Goal: Task Accomplishment & Management: Manage account settings

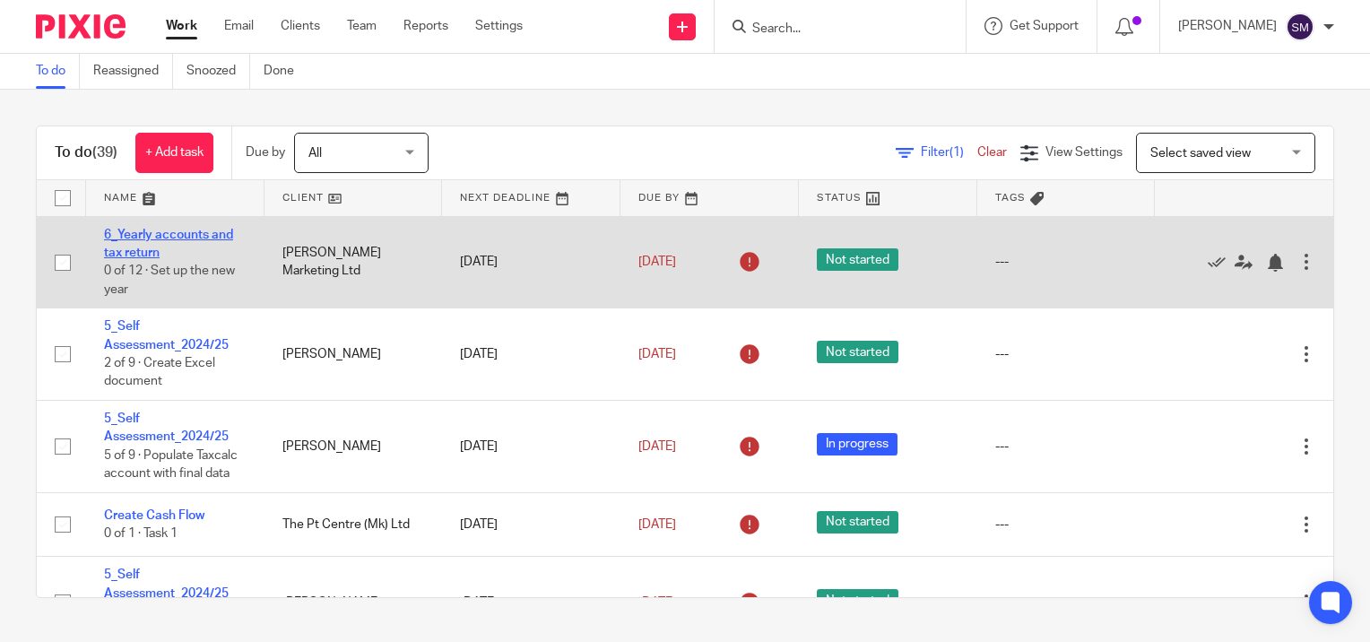
click at [154, 233] on link "6_Yearly accounts and tax return" at bounding box center [168, 244] width 129 height 30
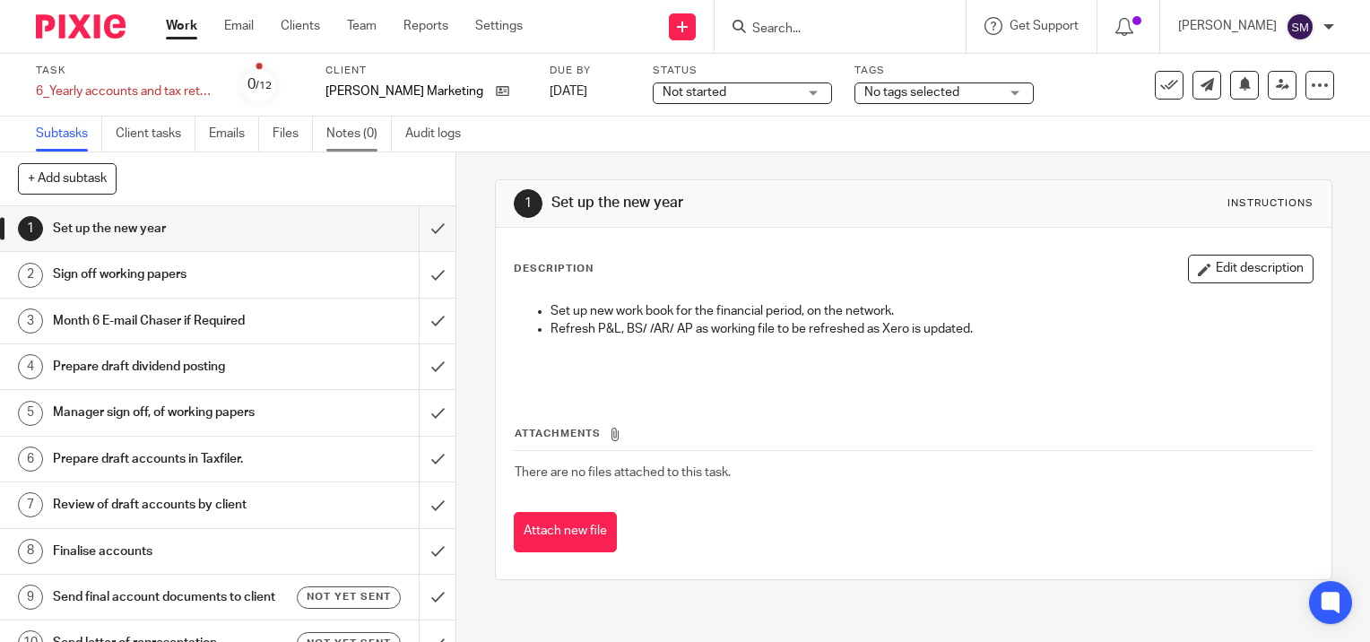
click at [369, 130] on link "Notes (0)" at bounding box center [358, 134] width 65 height 35
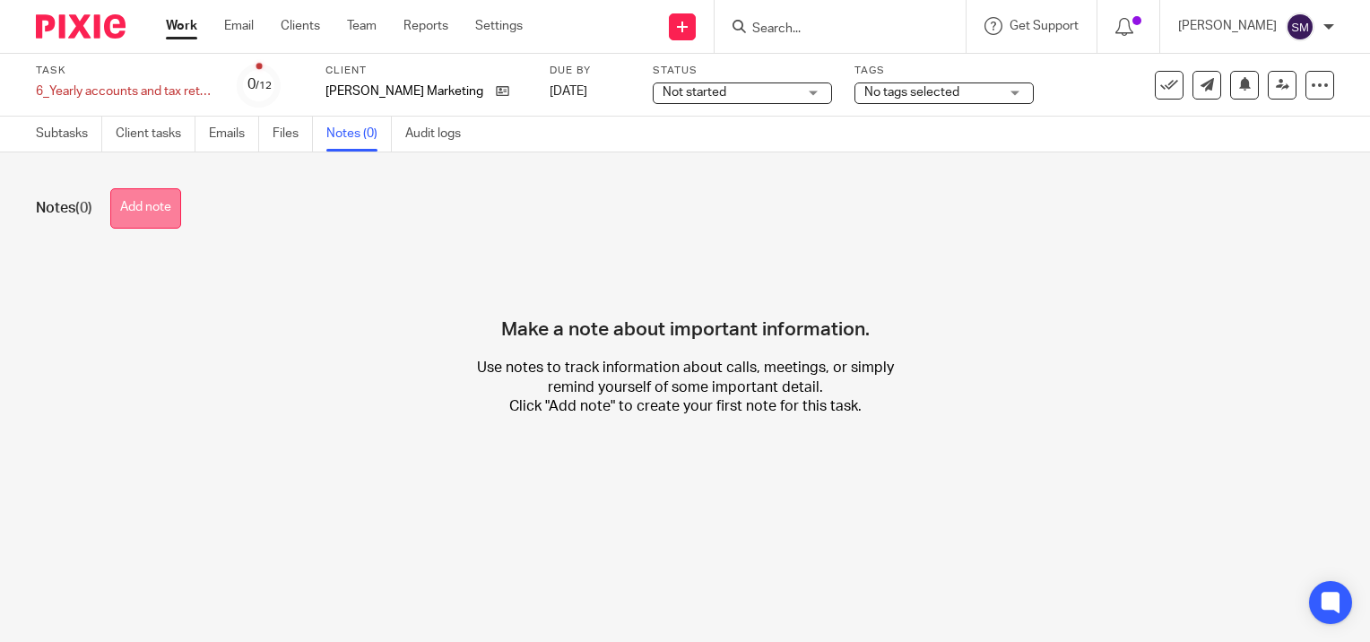
click at [167, 205] on button "Add note" at bounding box center [145, 208] width 71 height 40
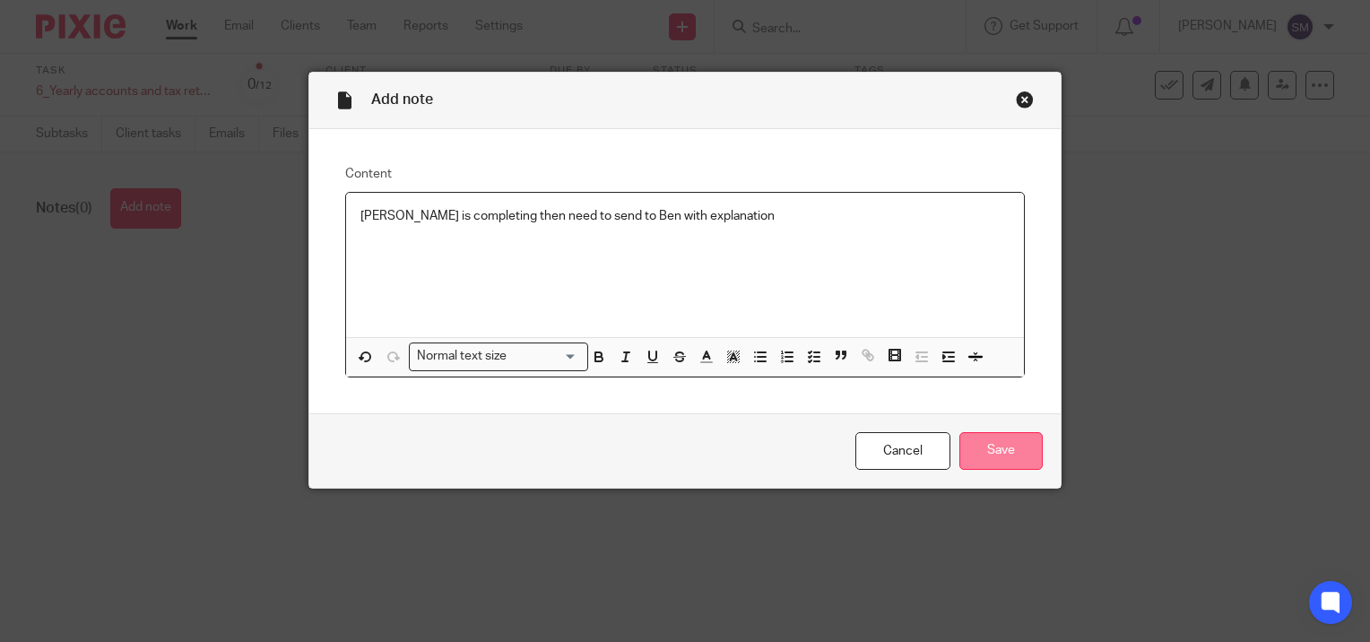
click at [999, 445] on input "Save" at bounding box center [1001, 451] width 83 height 39
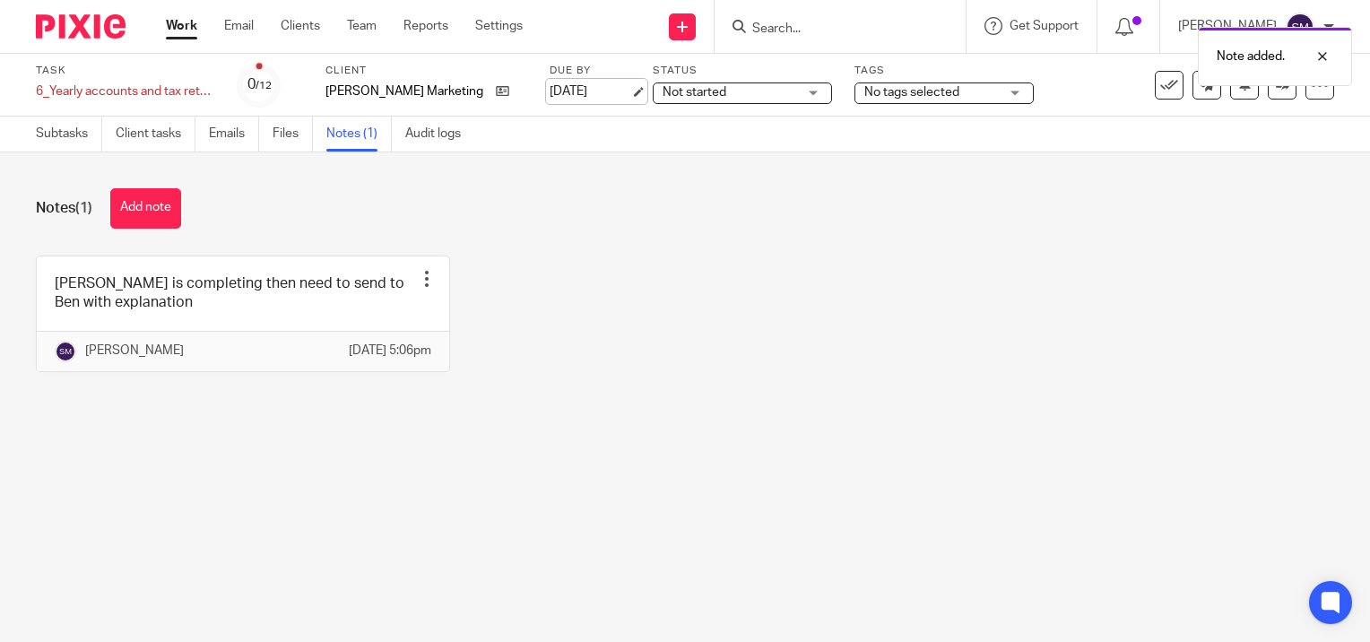
click at [610, 89] on link "8 Oct 2025" at bounding box center [590, 92] width 81 height 19
click at [187, 29] on link "Work" at bounding box center [181, 26] width 31 height 18
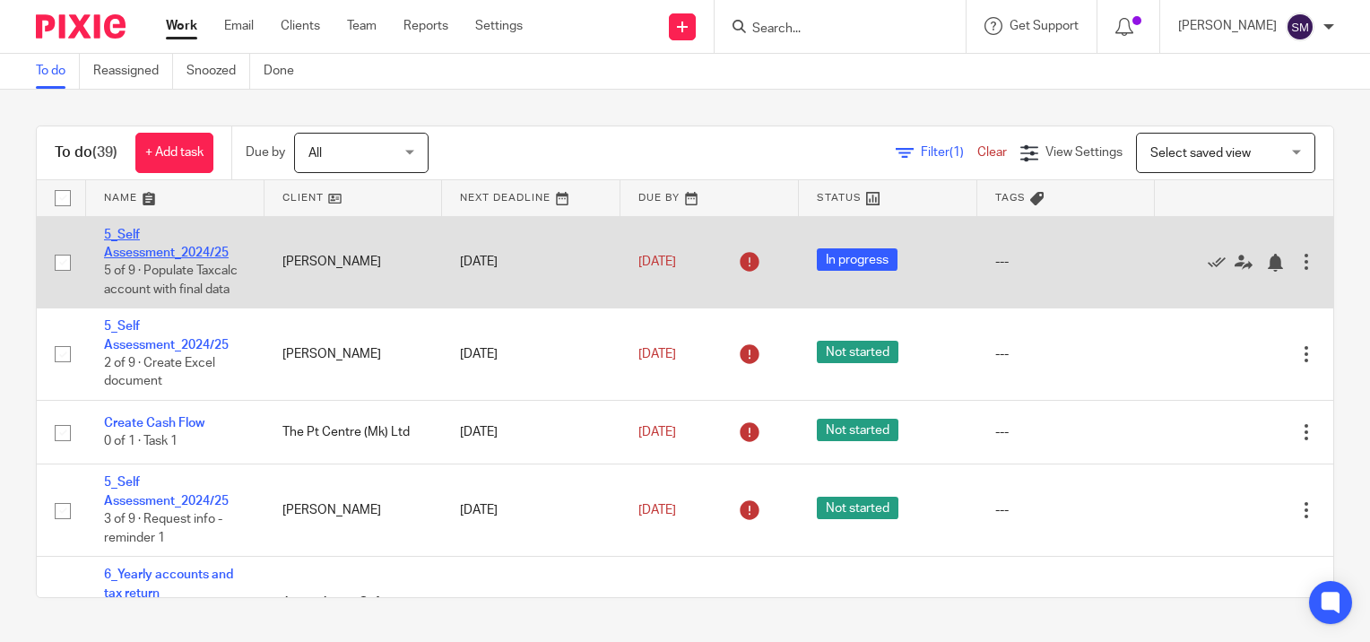
click at [135, 236] on link "5_Self Assessment_2024/25" at bounding box center [166, 244] width 125 height 30
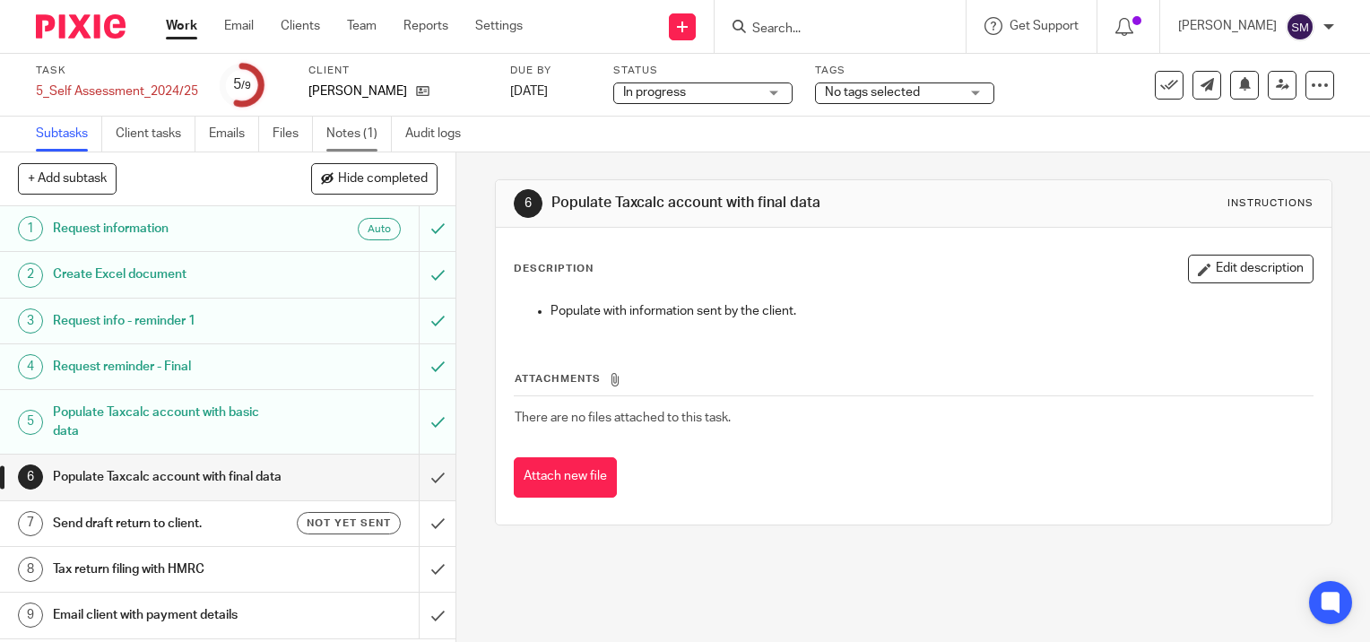
click at [339, 131] on link "Notes (1)" at bounding box center [358, 134] width 65 height 35
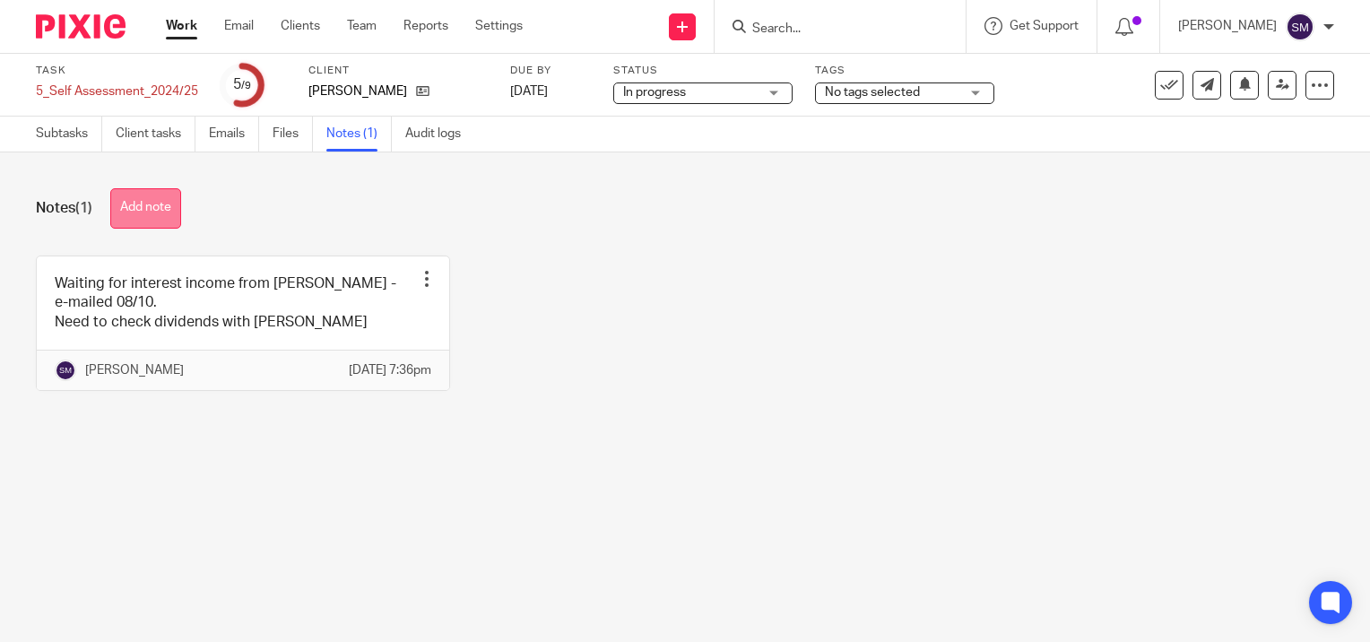
click at [168, 206] on button "Add note" at bounding box center [145, 208] width 71 height 40
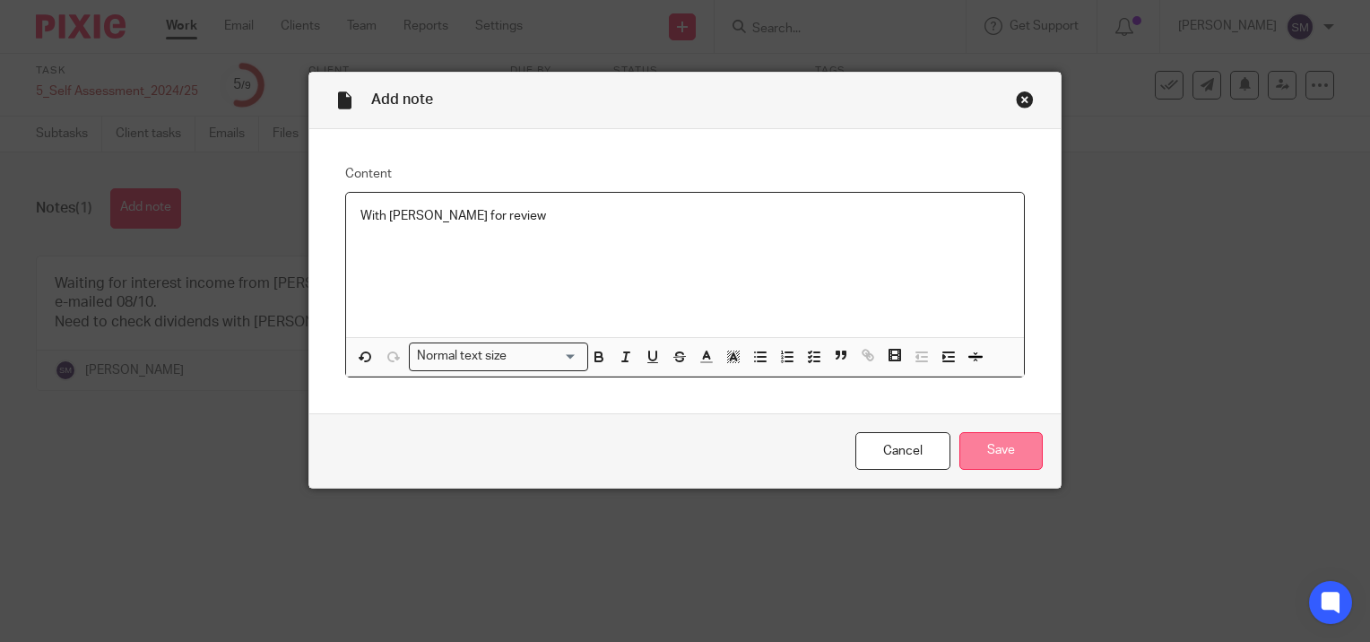
click at [988, 454] on input "Save" at bounding box center [1001, 451] width 83 height 39
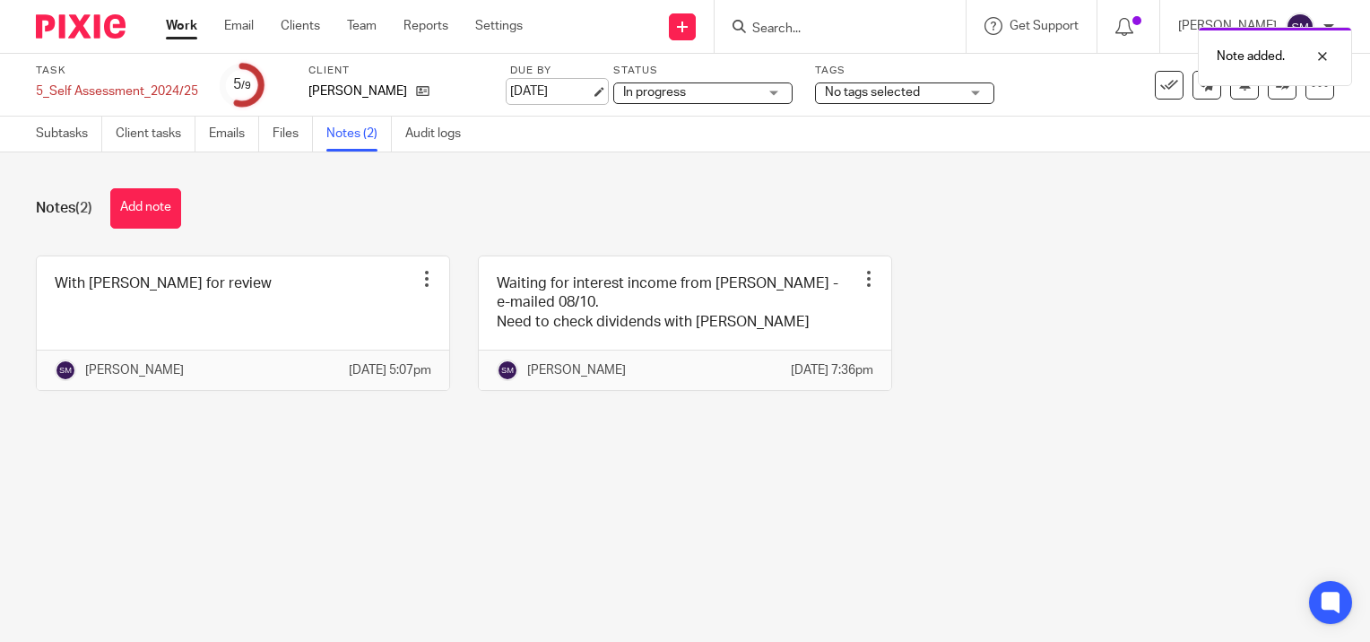
click at [591, 90] on link "[DATE]" at bounding box center [550, 92] width 81 height 19
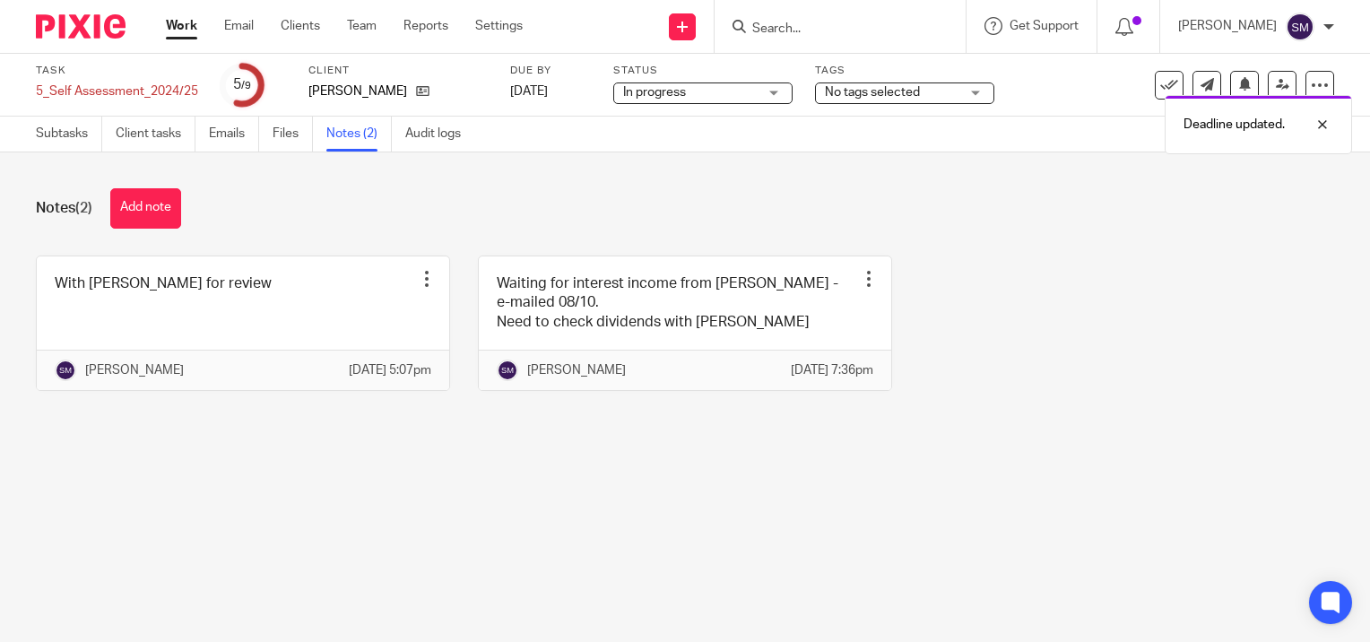
click at [187, 27] on link "Work" at bounding box center [181, 26] width 31 height 18
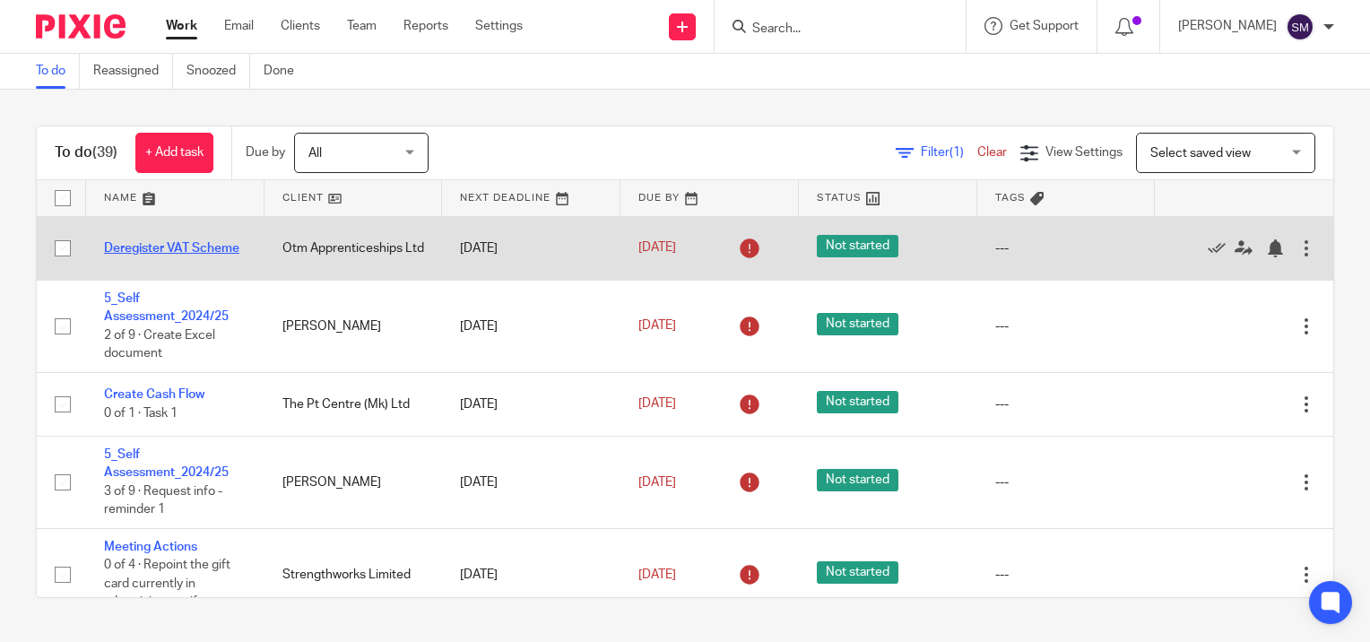
click at [131, 242] on link "Deregister VAT Scheme" at bounding box center [171, 248] width 135 height 13
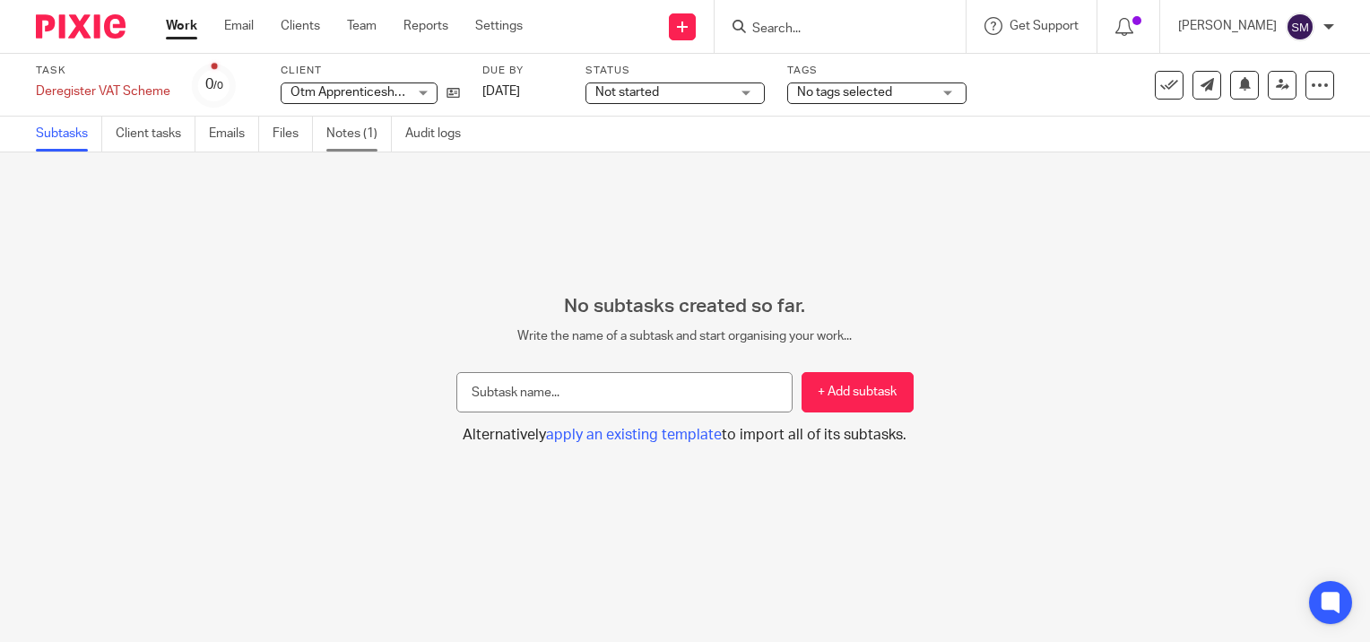
click at [349, 131] on link "Notes (1)" at bounding box center [358, 134] width 65 height 35
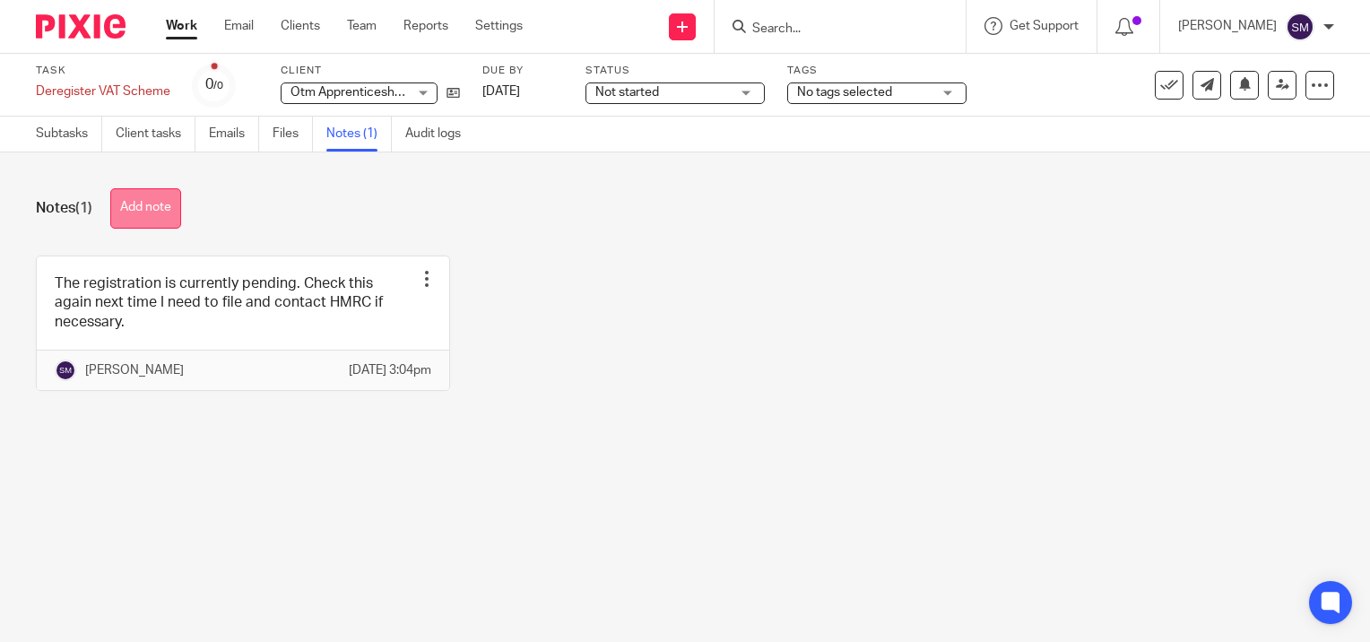
click at [161, 204] on button "Add note" at bounding box center [145, 208] width 71 height 40
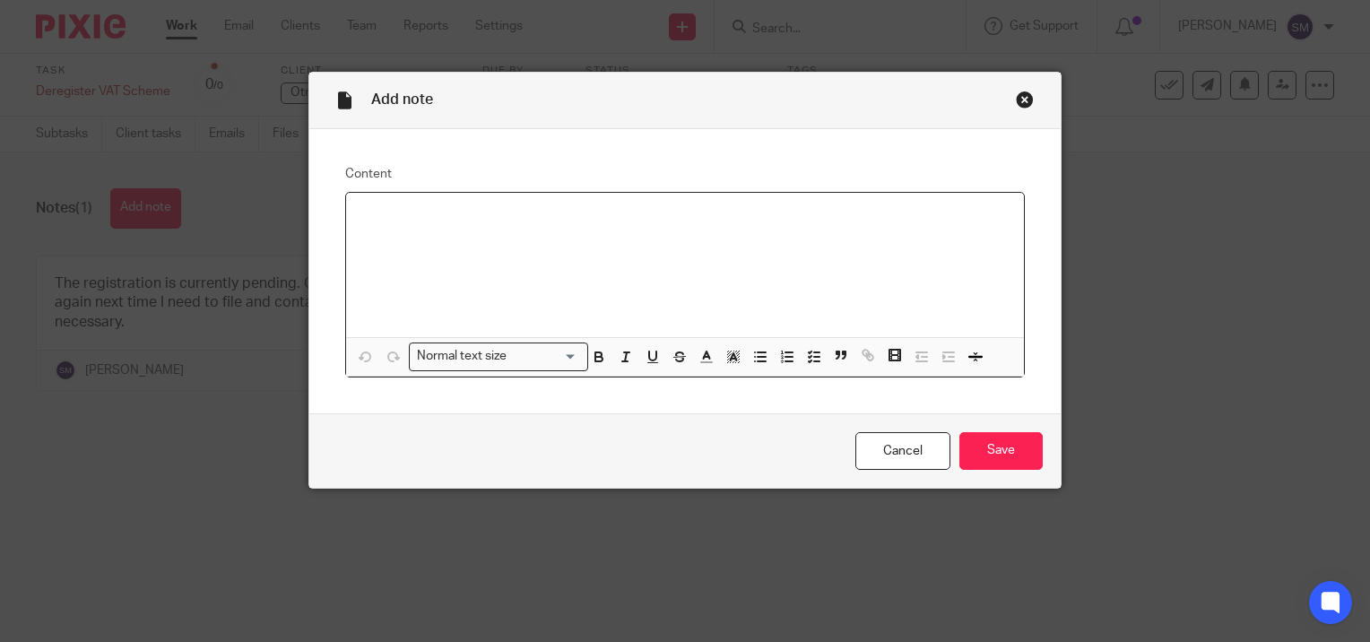
click at [1016, 100] on div "Close this dialog window" at bounding box center [1025, 100] width 18 height 18
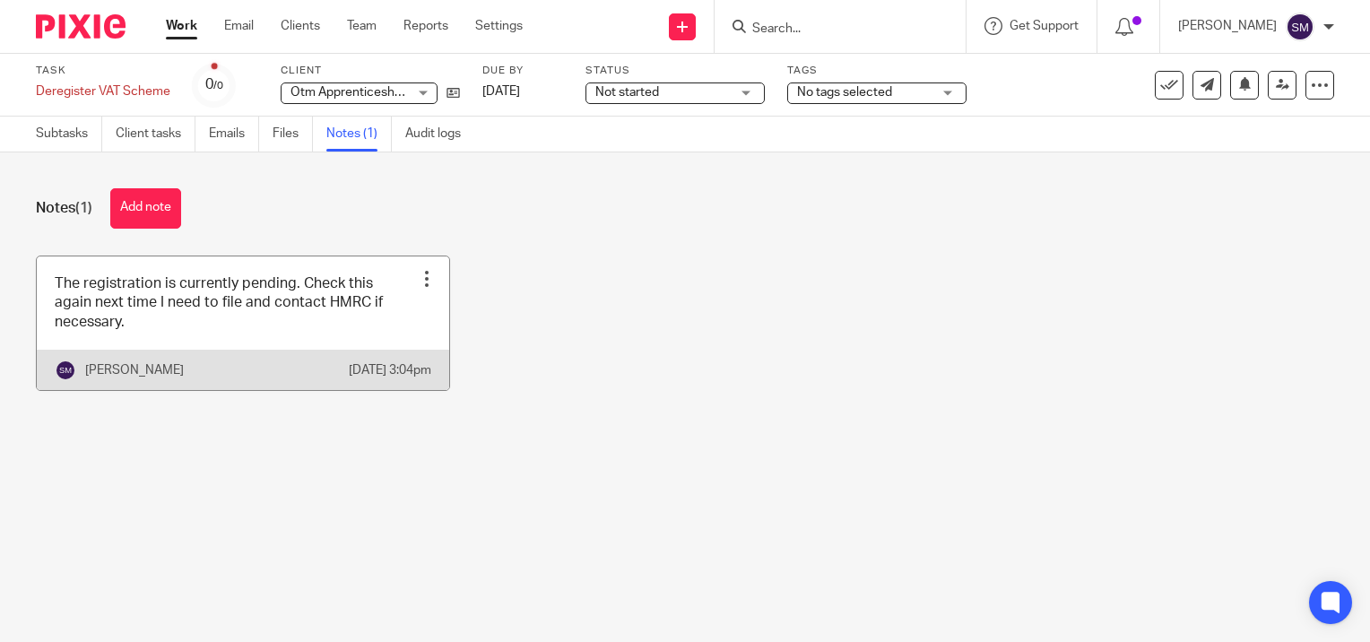
click at [425, 268] on div "Edit note Delete note" at bounding box center [426, 278] width 27 height 27
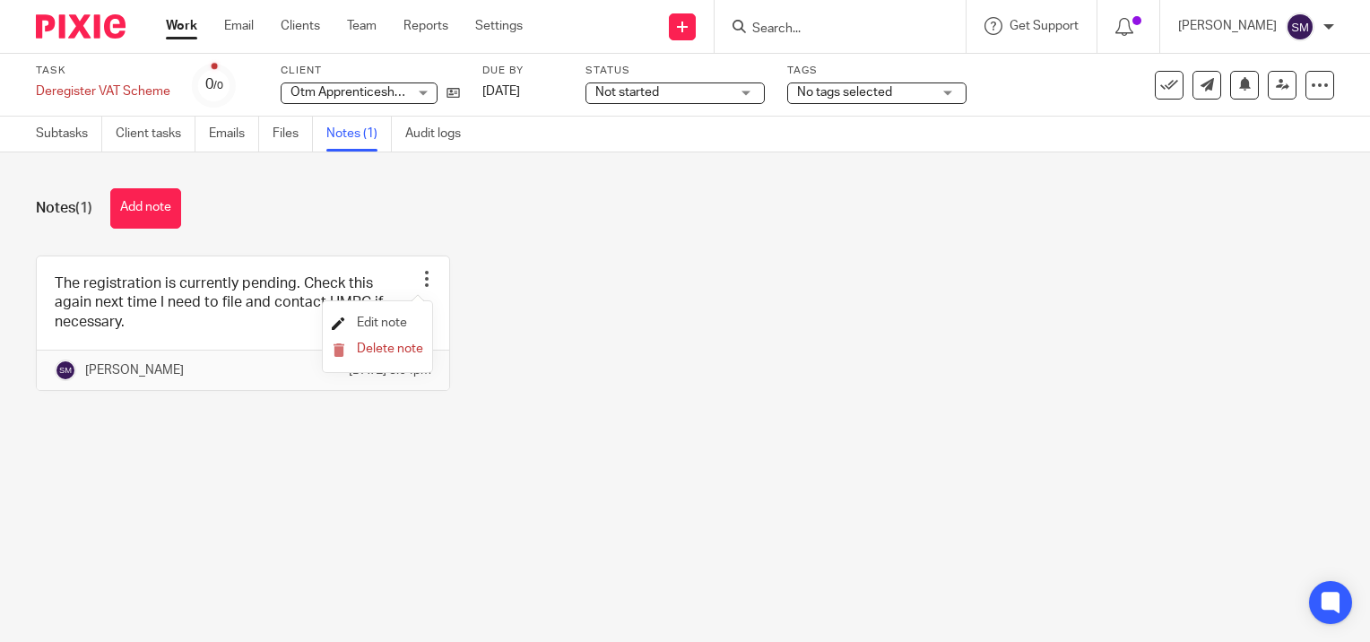
click at [384, 329] on span "Edit note" at bounding box center [382, 323] width 50 height 13
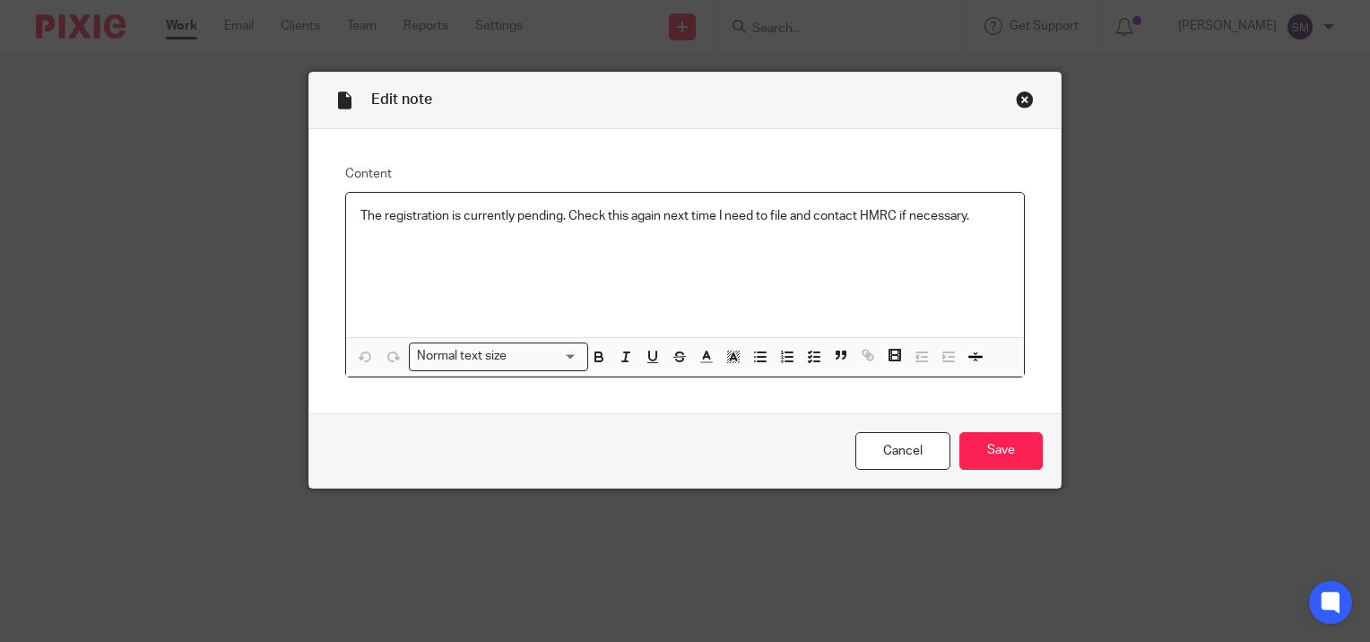
click at [379, 212] on p "The registration is currently pending. Check this again next time I need to fil…" at bounding box center [684, 216] width 649 height 18
click at [981, 448] on input "Save" at bounding box center [1001, 451] width 83 height 39
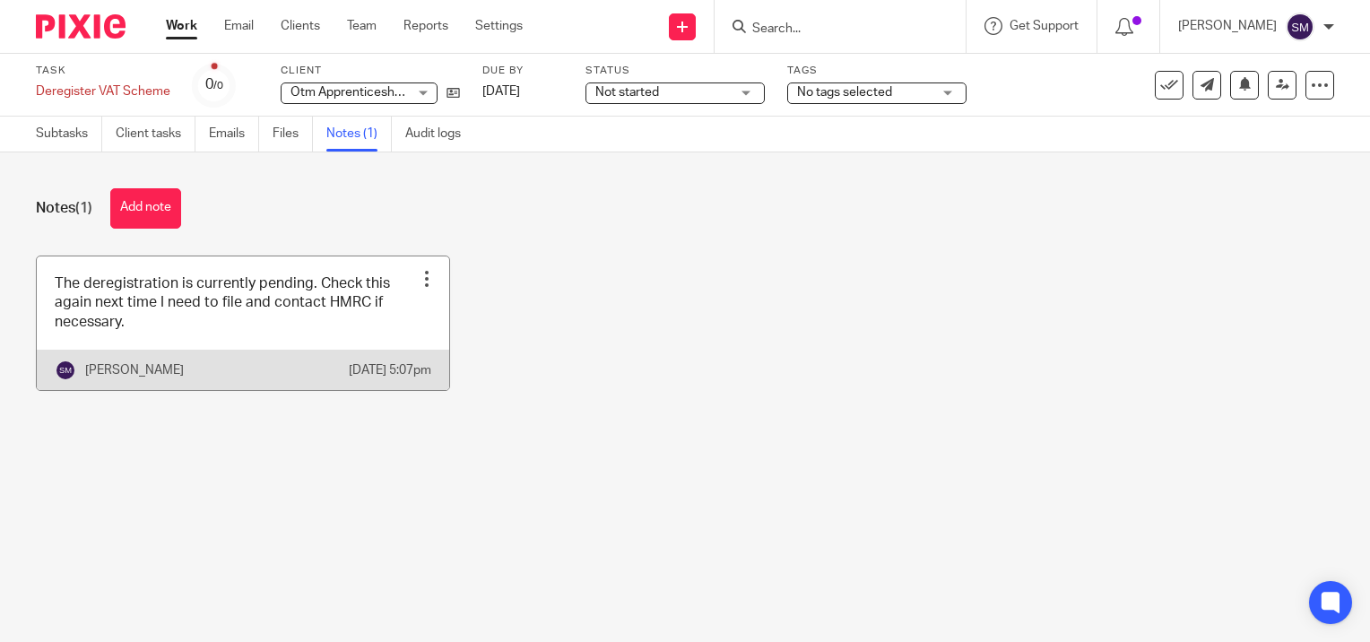
click at [287, 298] on link at bounding box center [243, 323] width 413 height 134
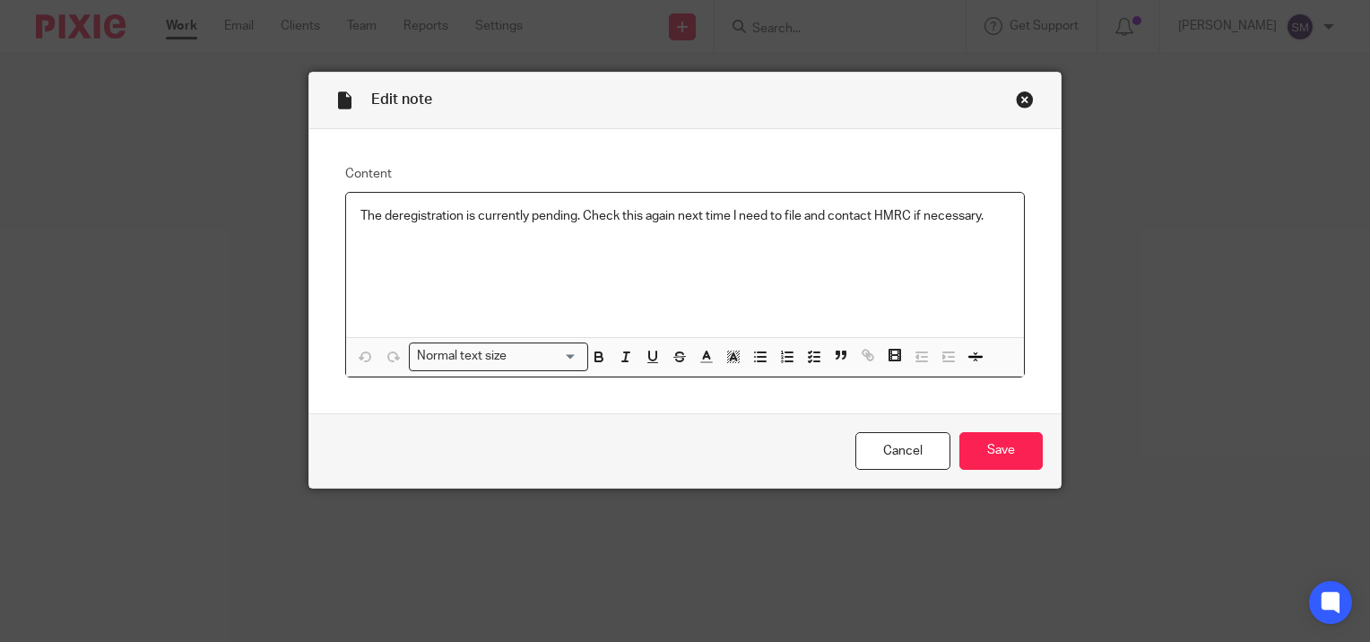
click at [1016, 97] on div "Close this dialog window" at bounding box center [1025, 100] width 18 height 18
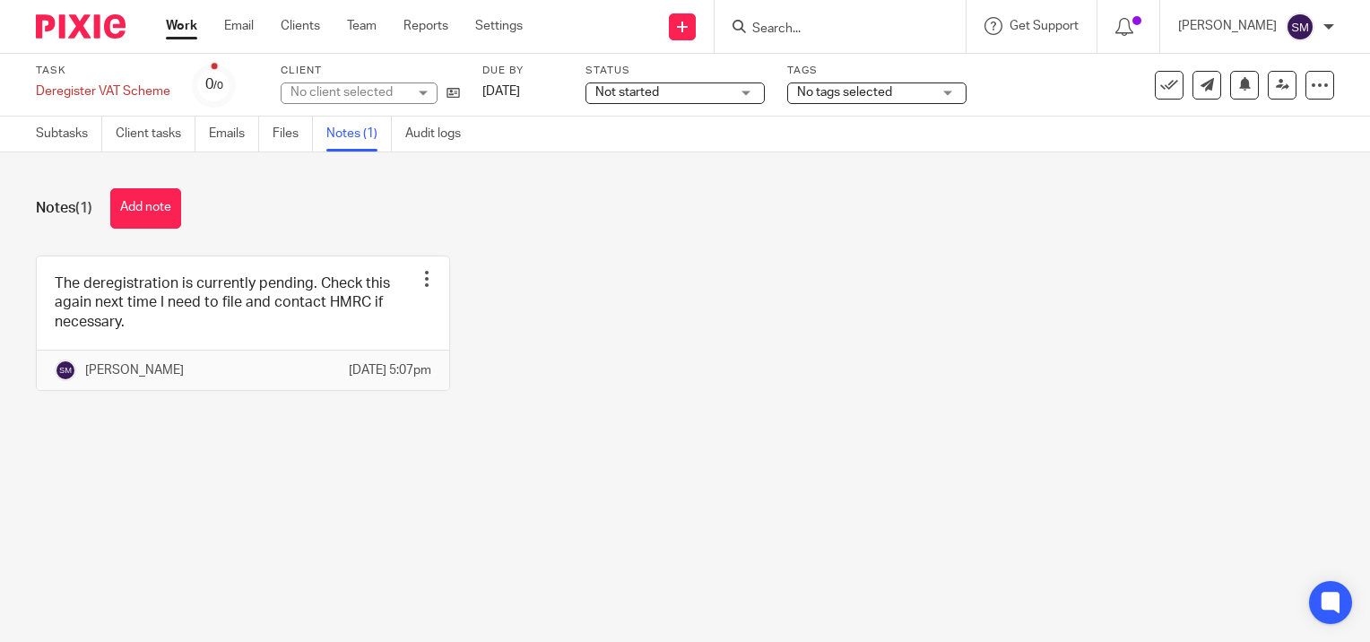
click at [141, 208] on button "Add note" at bounding box center [145, 208] width 71 height 40
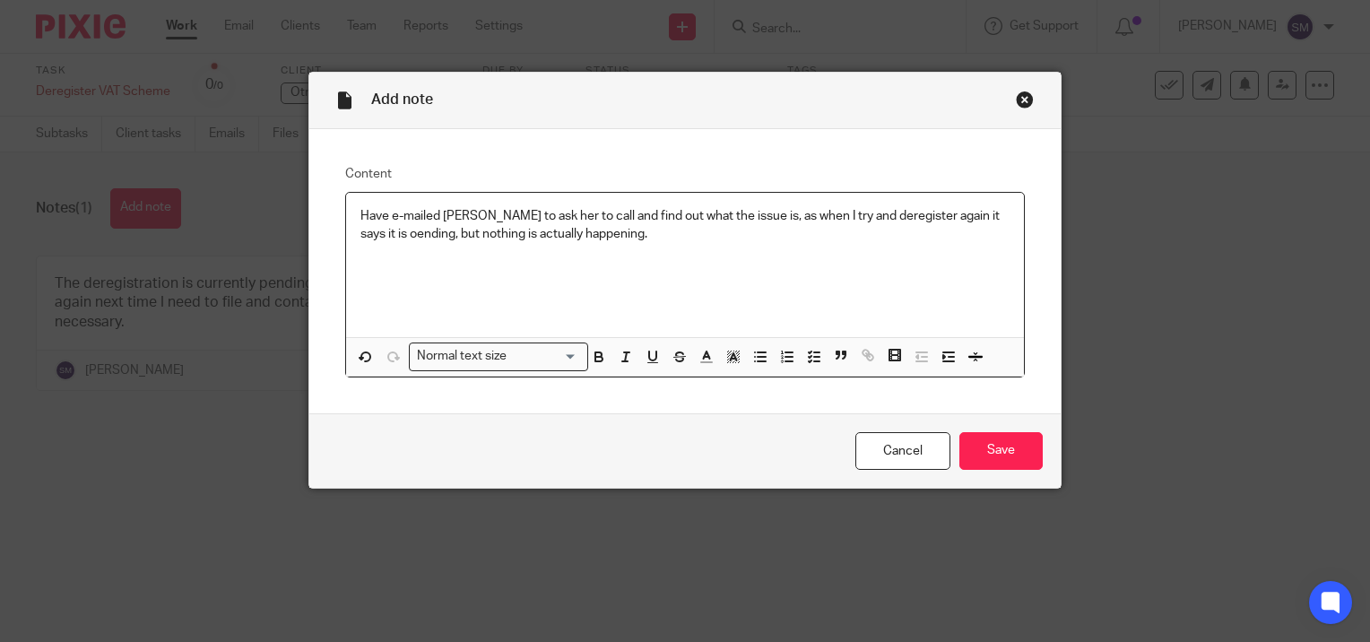
click at [360, 231] on p "Have e-mailed [PERSON_NAME] to ask her to call and find out what the issue is, …" at bounding box center [684, 225] width 649 height 37
click at [999, 437] on input "Save" at bounding box center [1001, 451] width 83 height 39
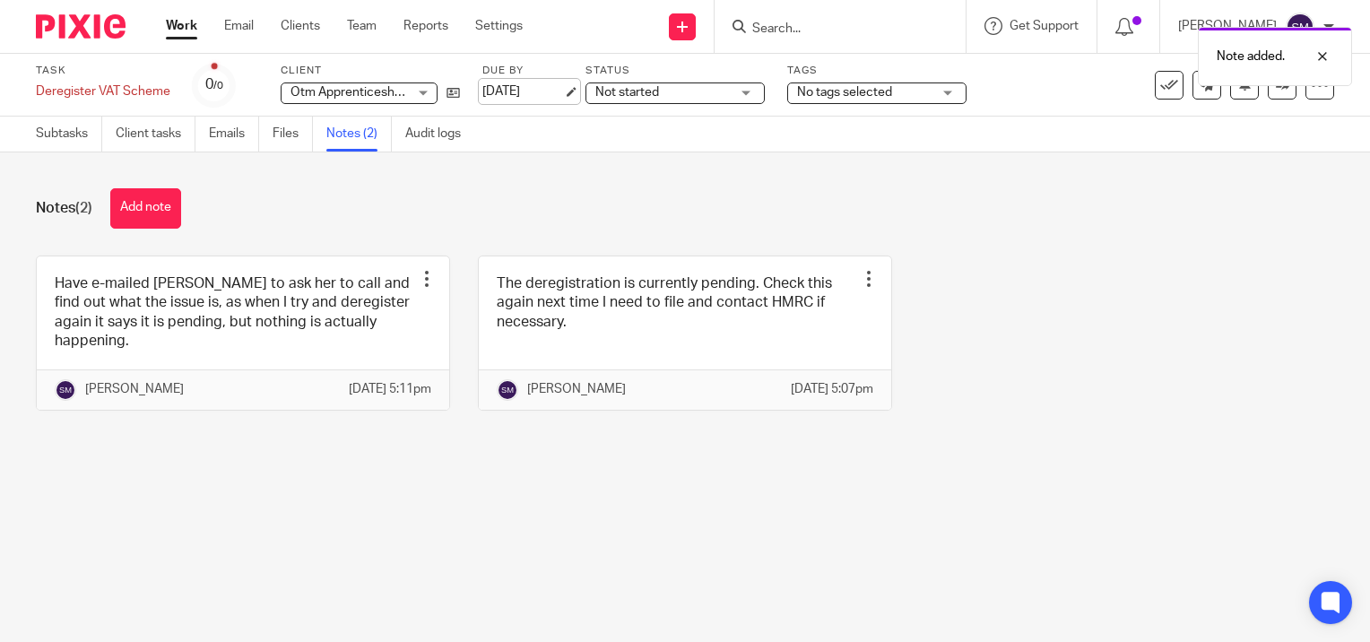
click at [563, 88] on link "[DATE]" at bounding box center [522, 92] width 81 height 19
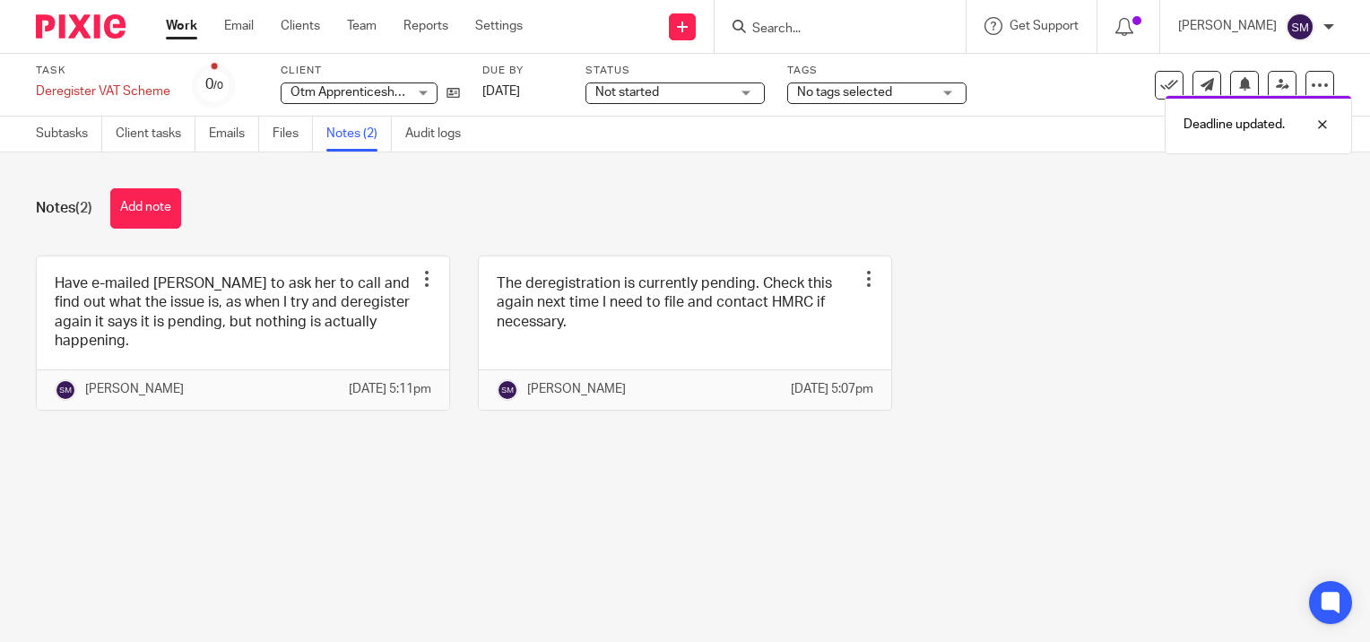
click at [179, 25] on link "Work" at bounding box center [181, 26] width 31 height 18
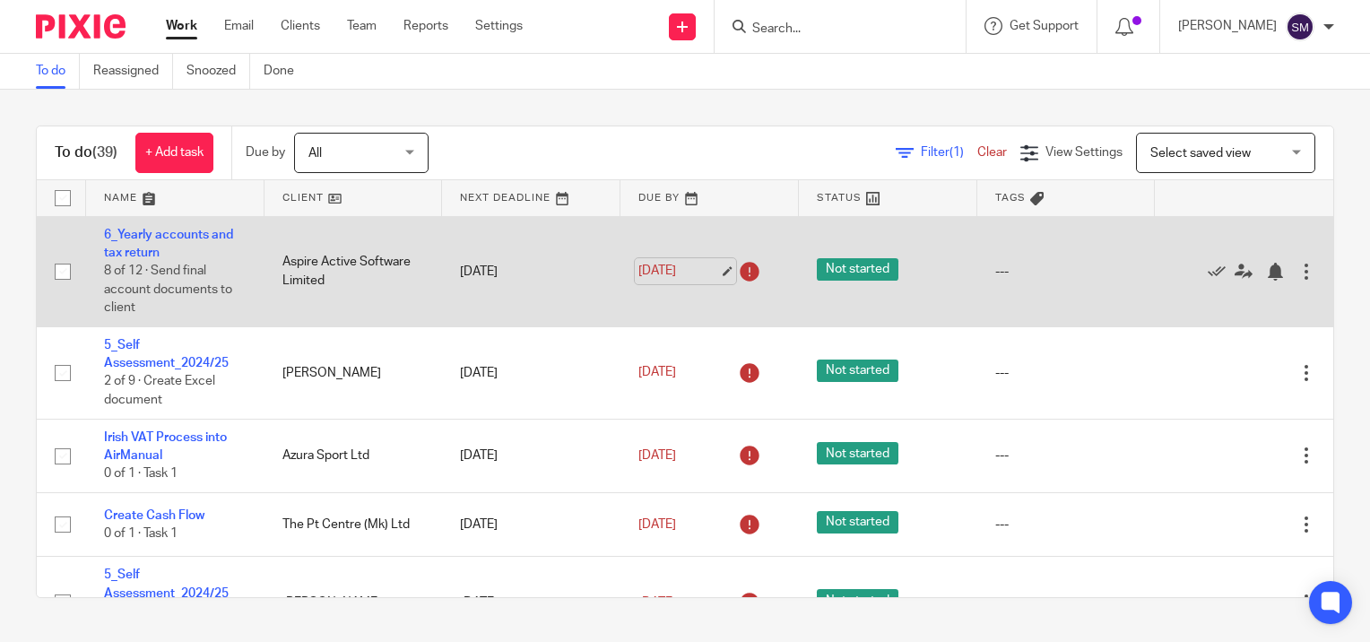
click at [707, 268] on link "[DATE]" at bounding box center [678, 271] width 81 height 19
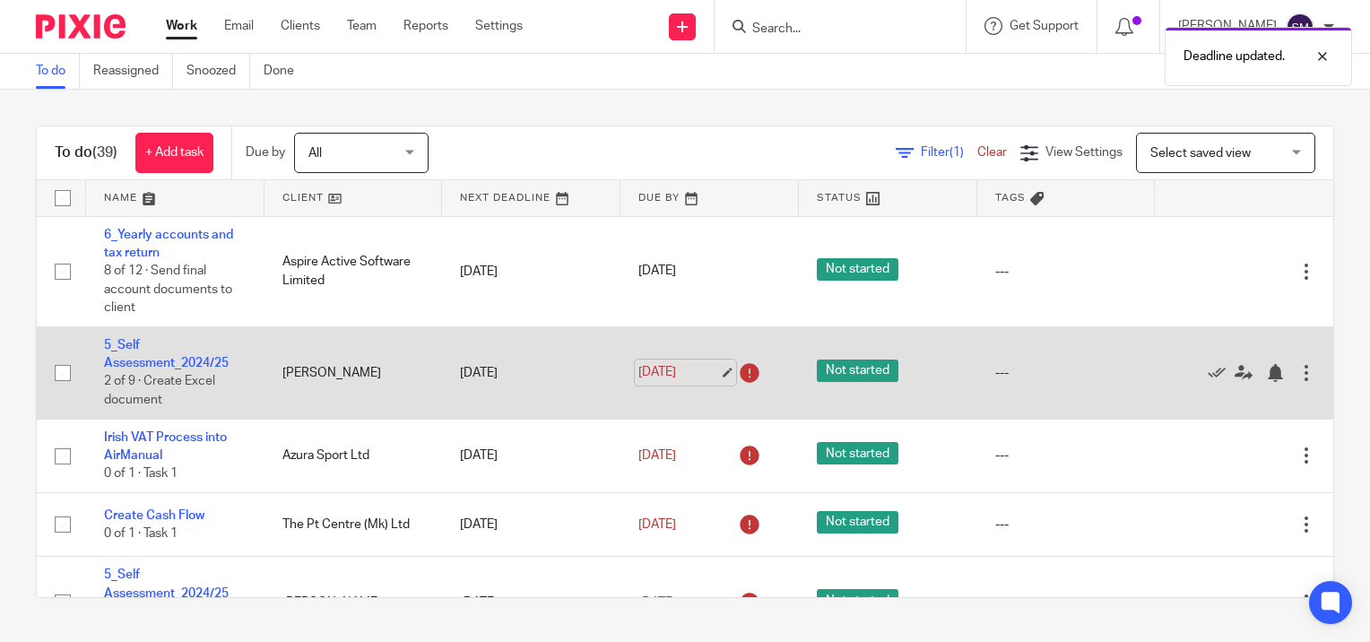
click at [708, 373] on link "[DATE]" at bounding box center [678, 372] width 81 height 19
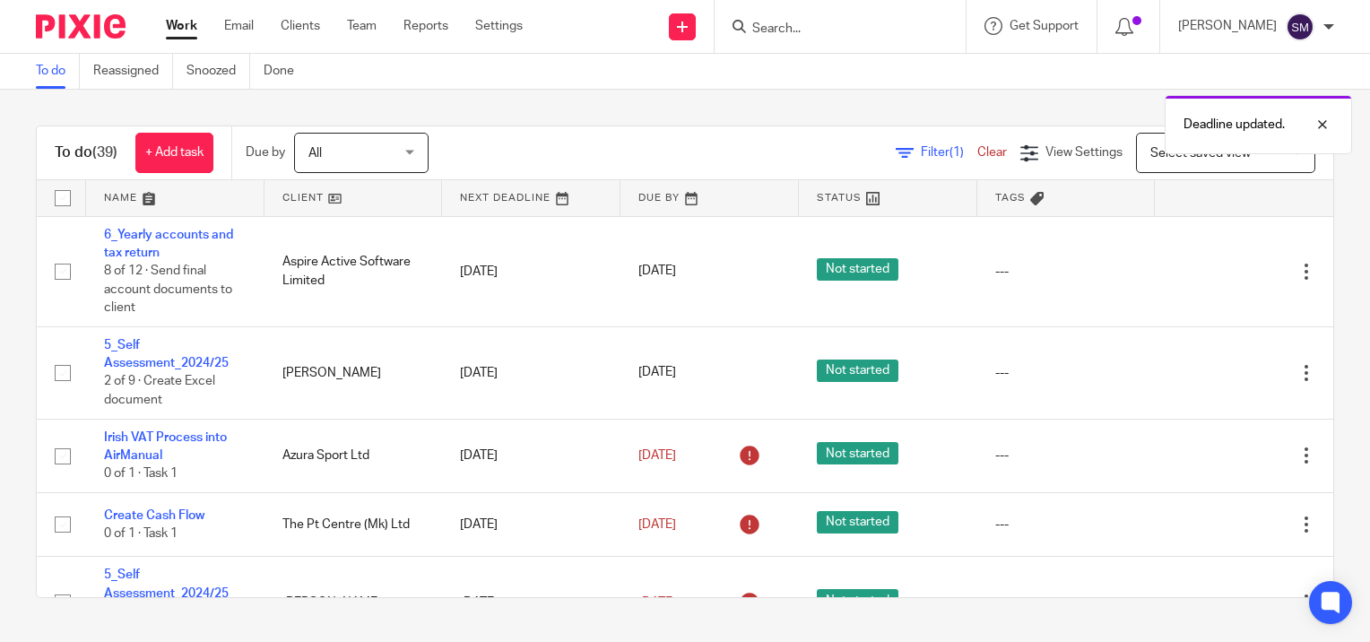
click at [180, 25] on link "Work" at bounding box center [181, 26] width 31 height 18
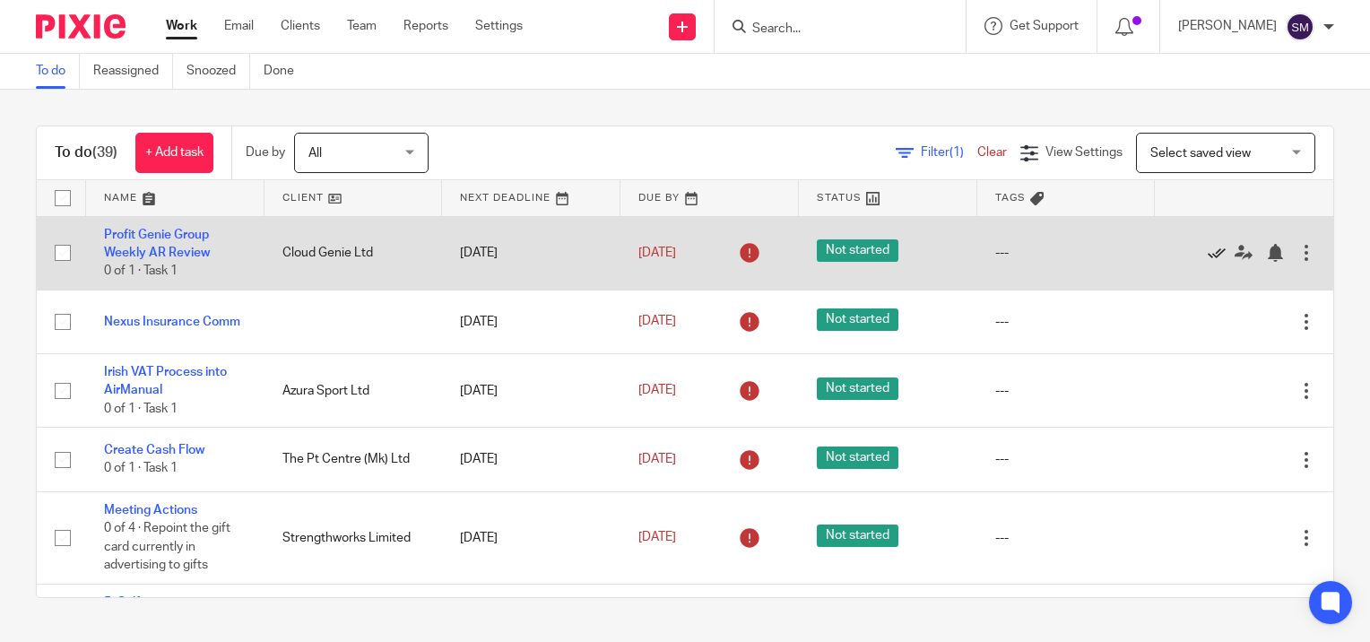
click at [1208, 248] on icon at bounding box center [1217, 253] width 18 height 18
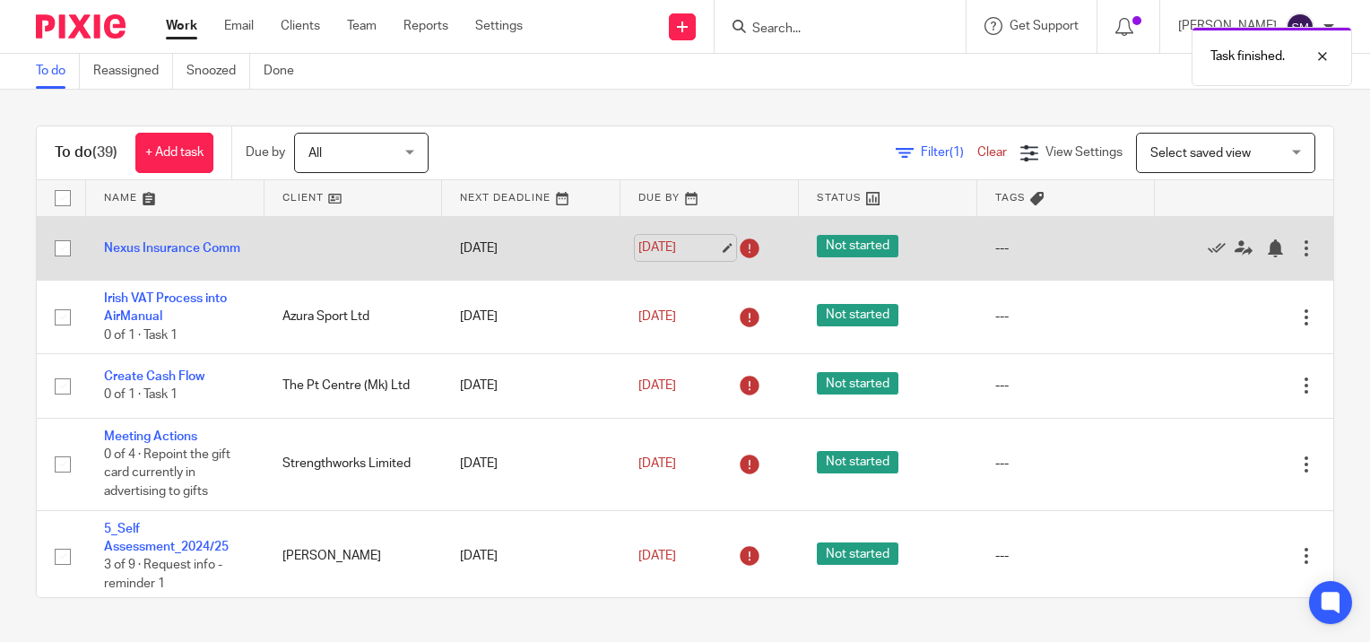
click at [715, 248] on link "[DATE]" at bounding box center [678, 248] width 81 height 19
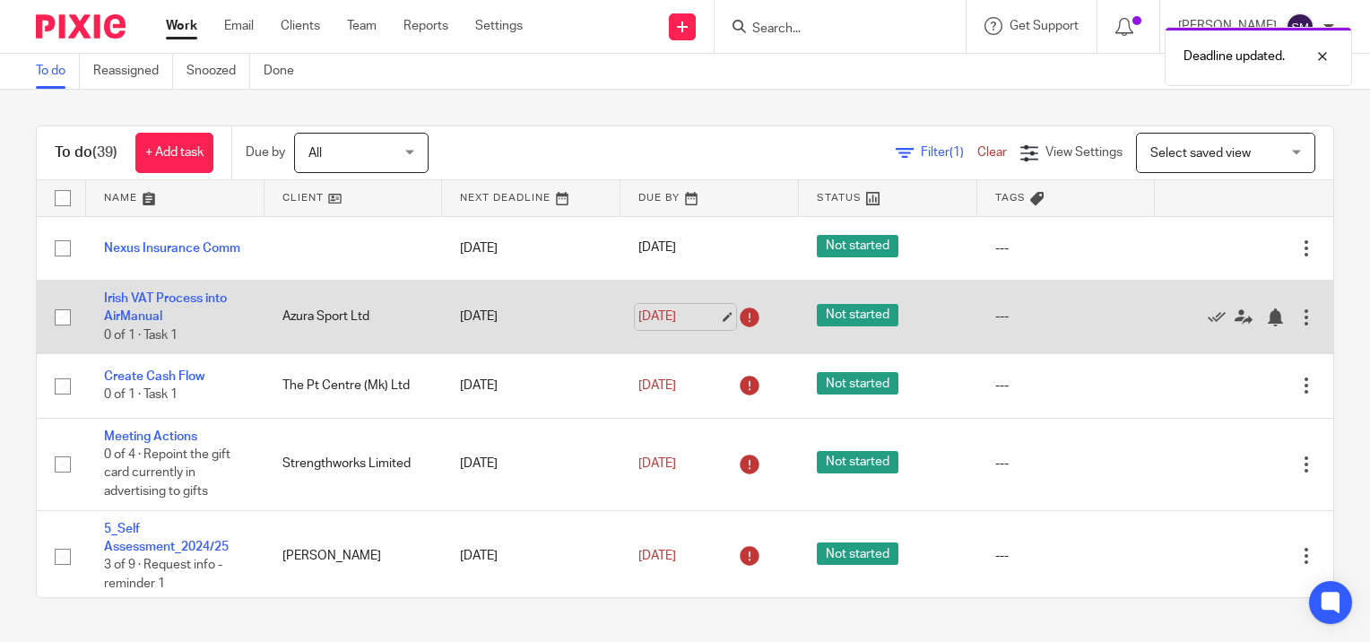
click at [706, 316] on link "[DATE]" at bounding box center [678, 317] width 81 height 19
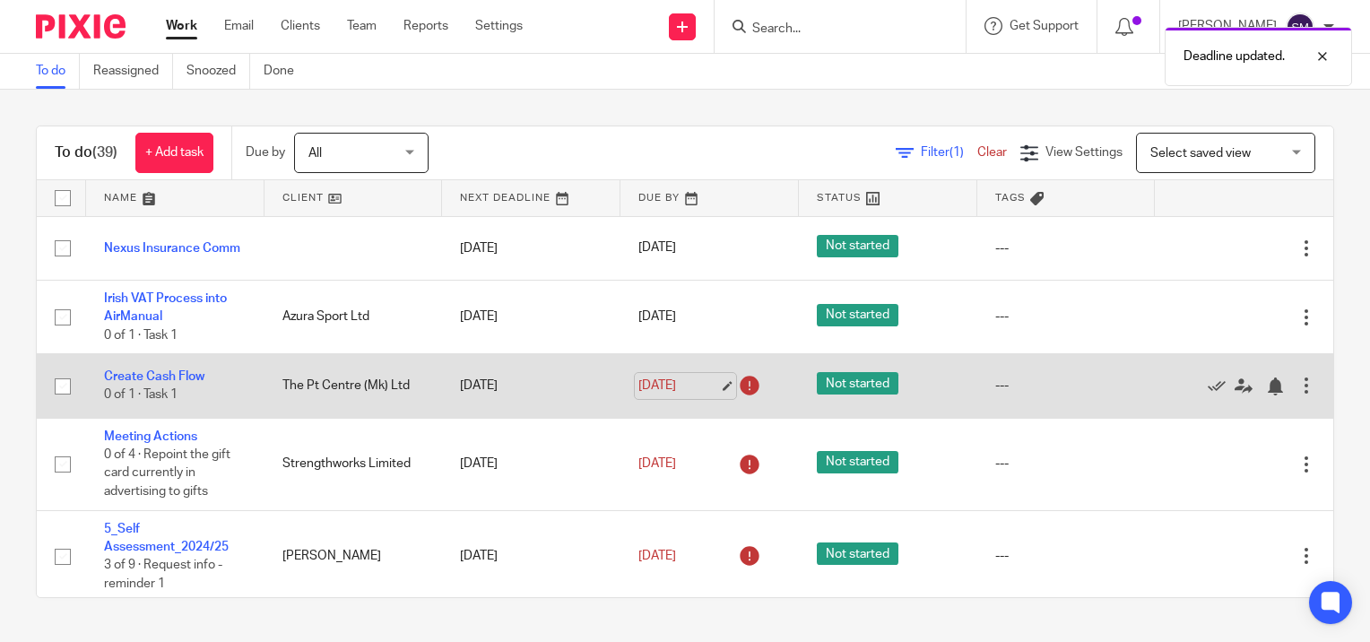
click at [707, 380] on link "[DATE]" at bounding box center [678, 386] width 81 height 19
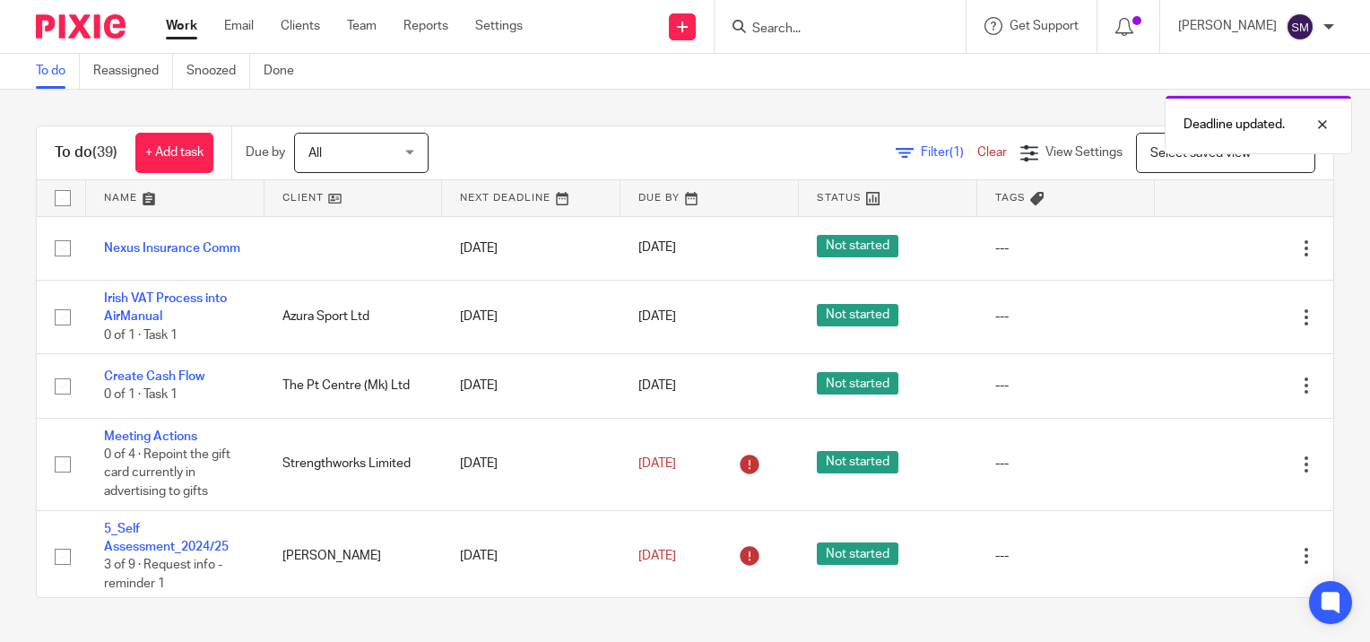
click at [179, 23] on link "Work" at bounding box center [181, 26] width 31 height 18
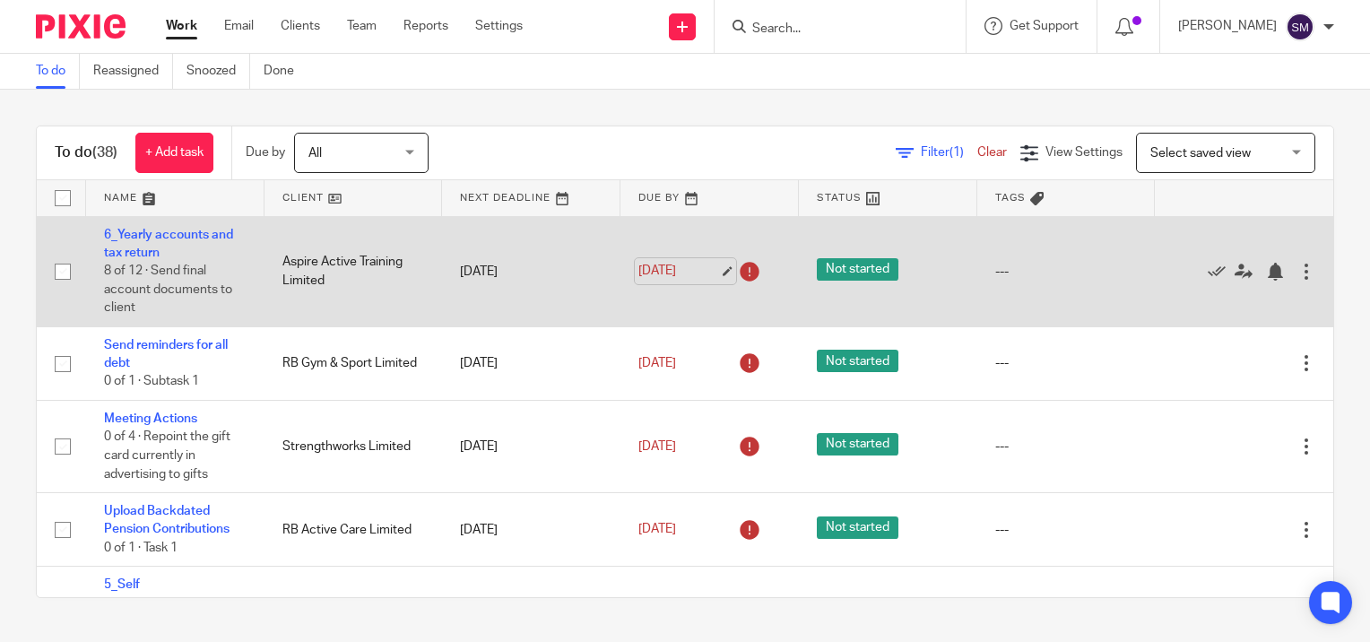
click at [710, 266] on link "[DATE]" at bounding box center [678, 271] width 81 height 19
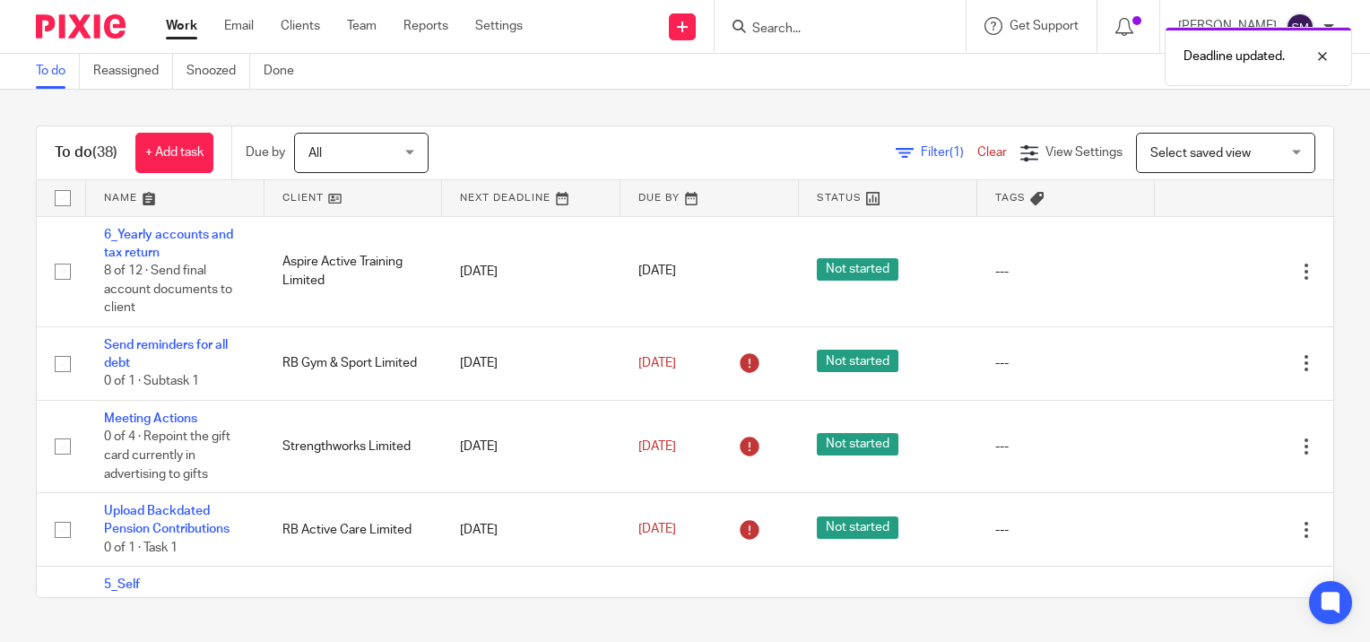
click at [190, 25] on link "Work" at bounding box center [181, 26] width 31 height 18
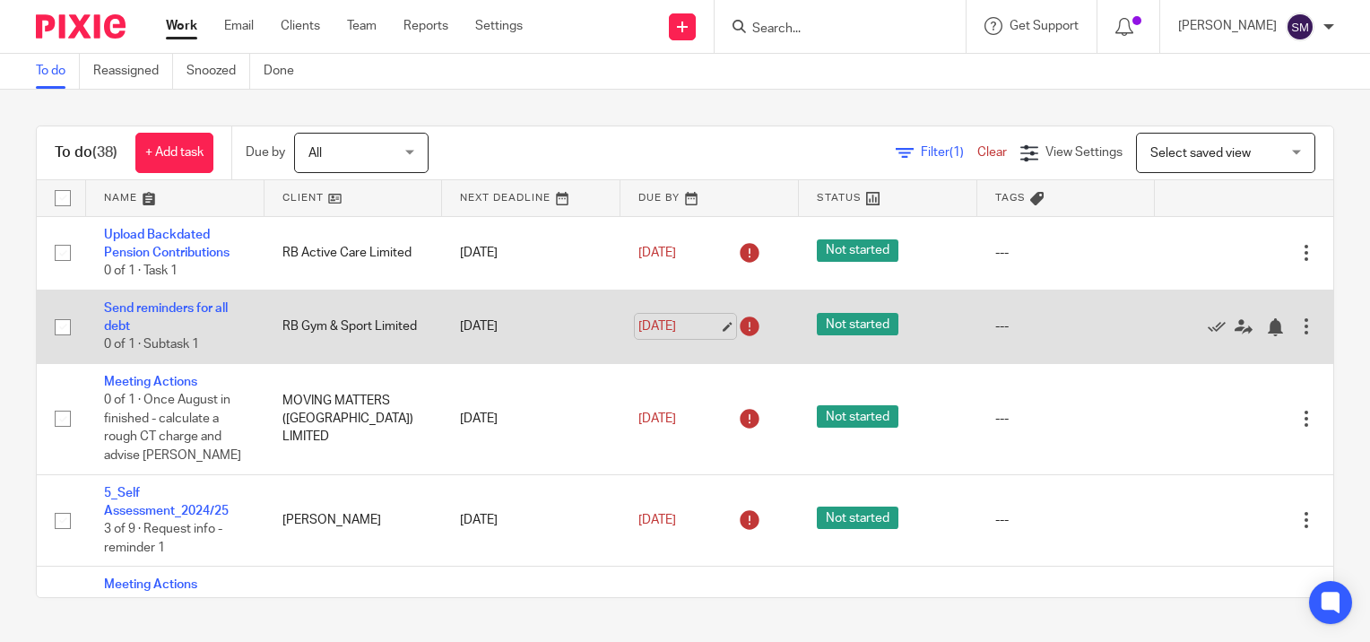
click at [707, 322] on link "[DATE]" at bounding box center [678, 326] width 81 height 19
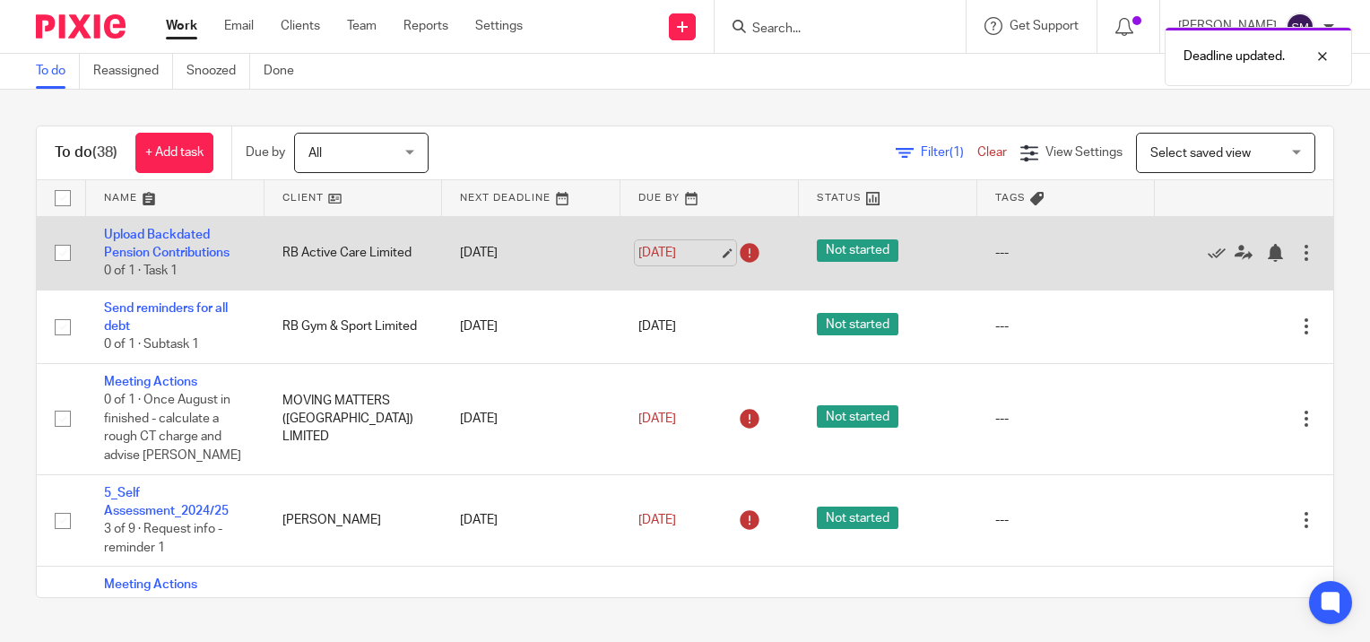
click at [710, 250] on link "[DATE]" at bounding box center [678, 253] width 81 height 19
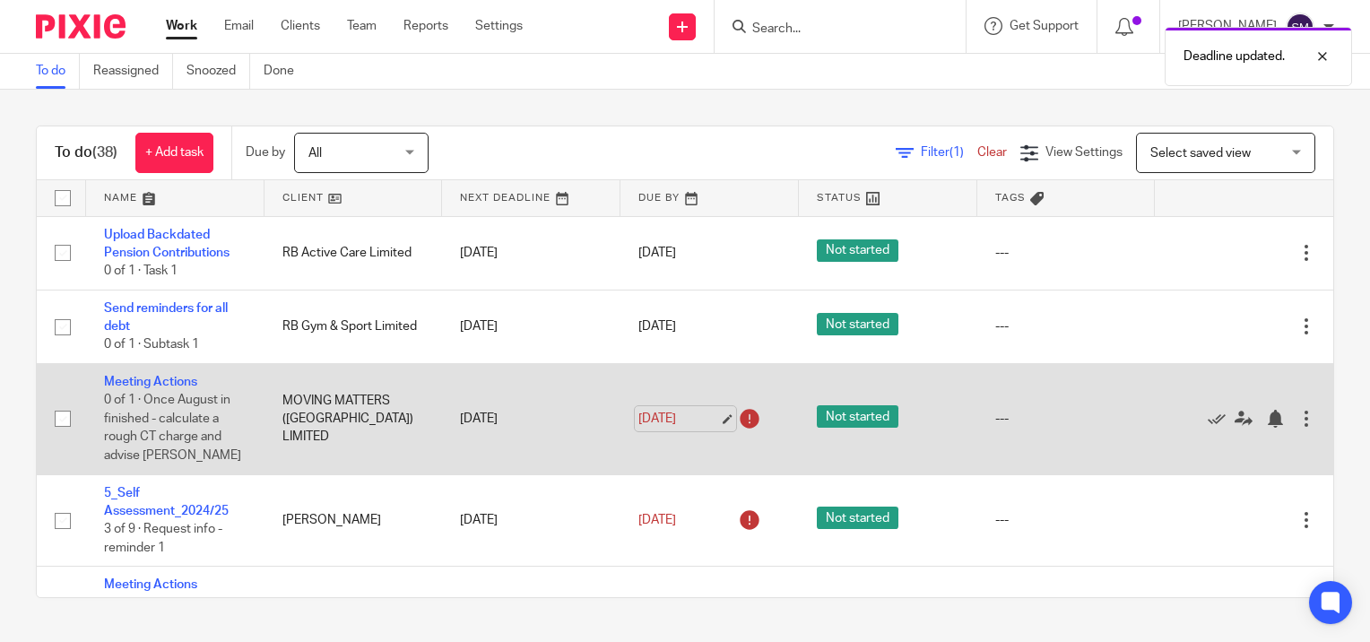
click at [708, 418] on link "[DATE]" at bounding box center [678, 419] width 81 height 19
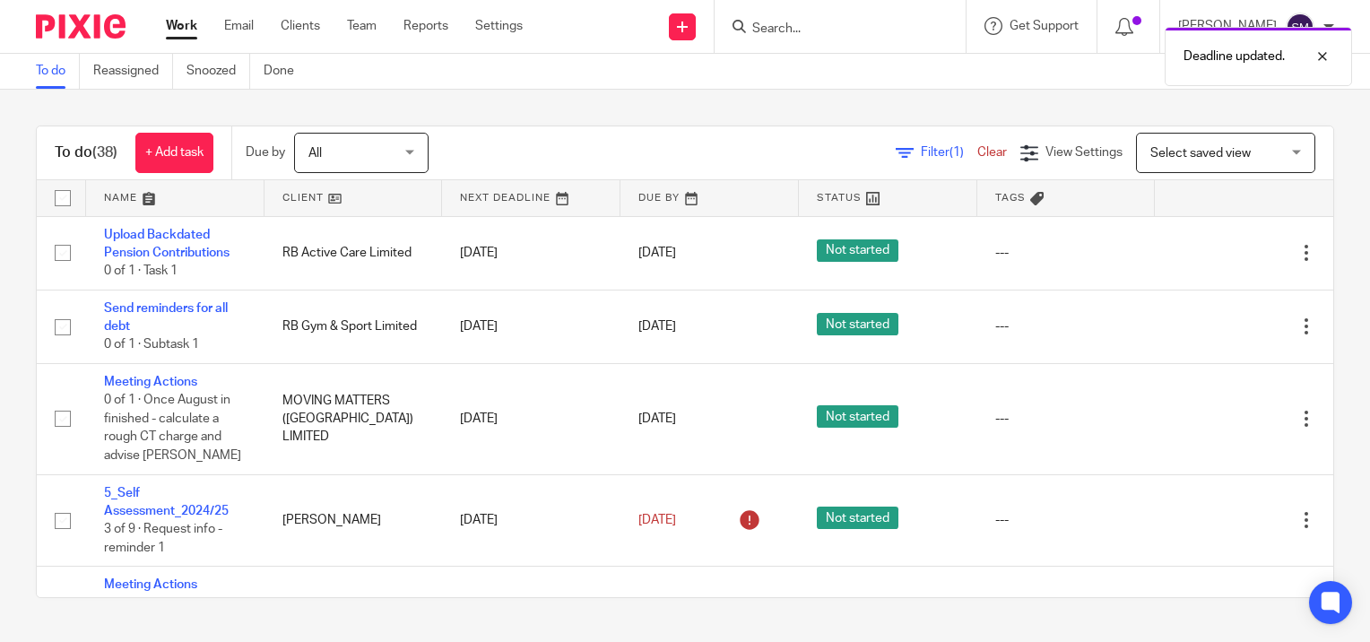
click at [185, 19] on link "Work" at bounding box center [181, 26] width 31 height 18
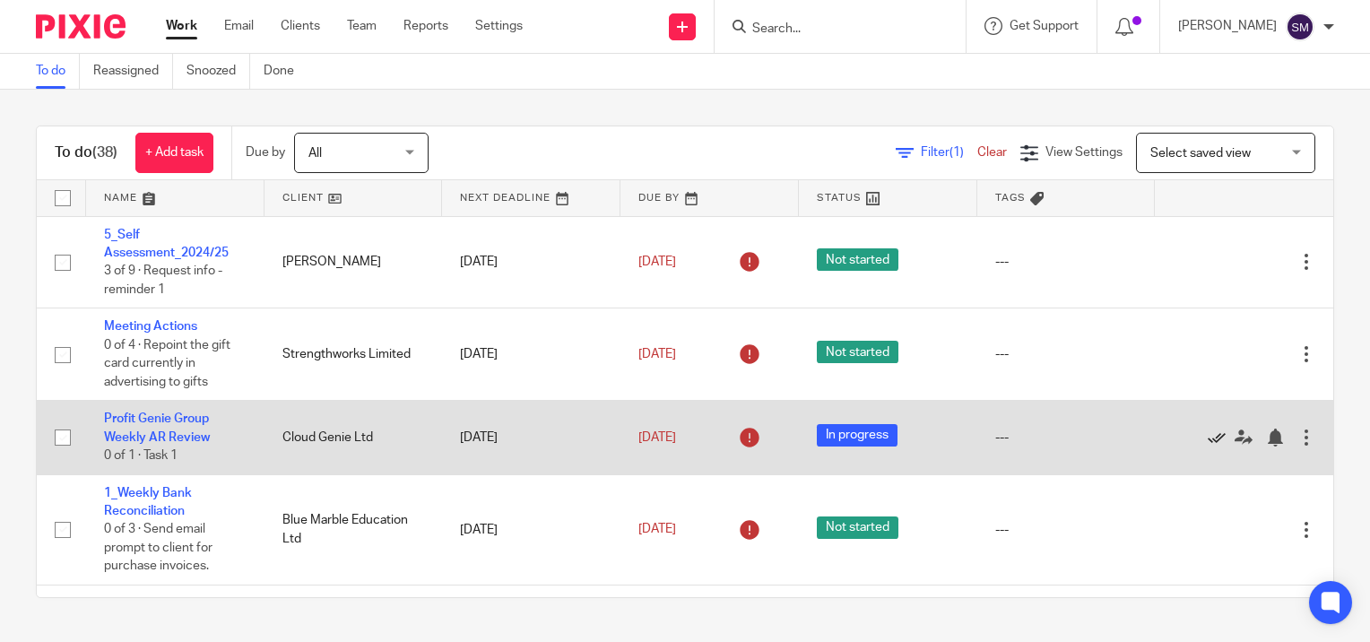
click at [1208, 441] on icon at bounding box center [1217, 438] width 18 height 18
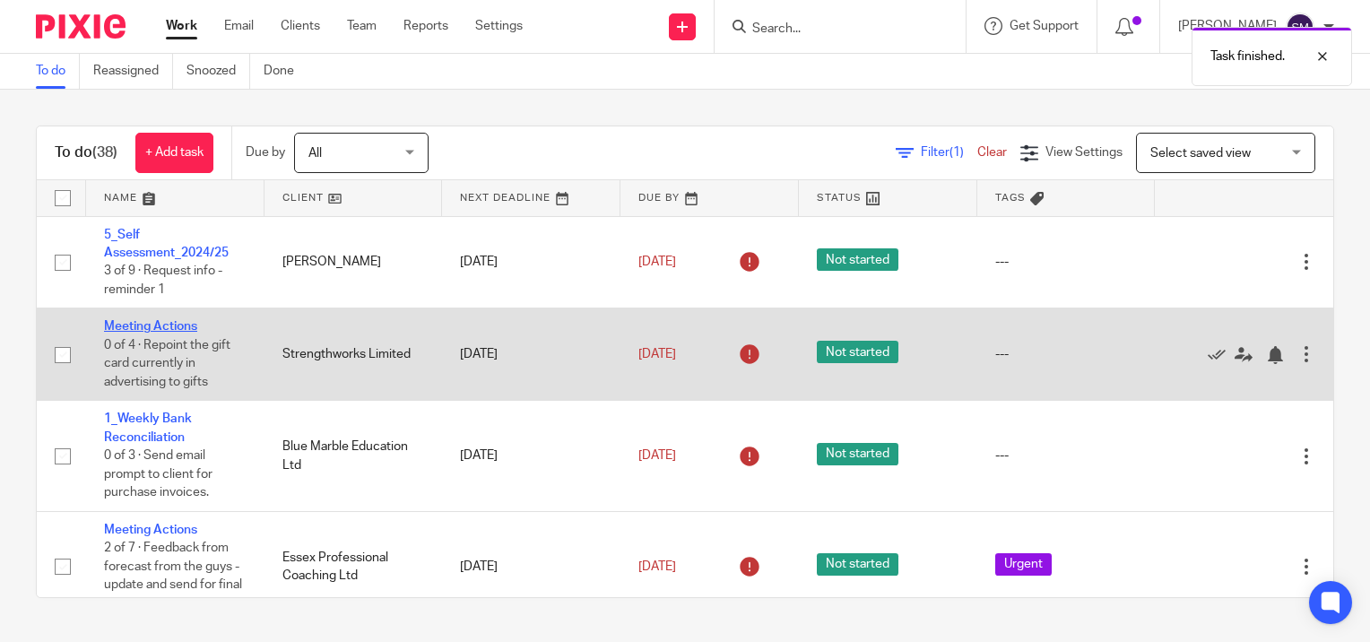
click at [142, 325] on link "Meeting Actions" at bounding box center [150, 326] width 93 height 13
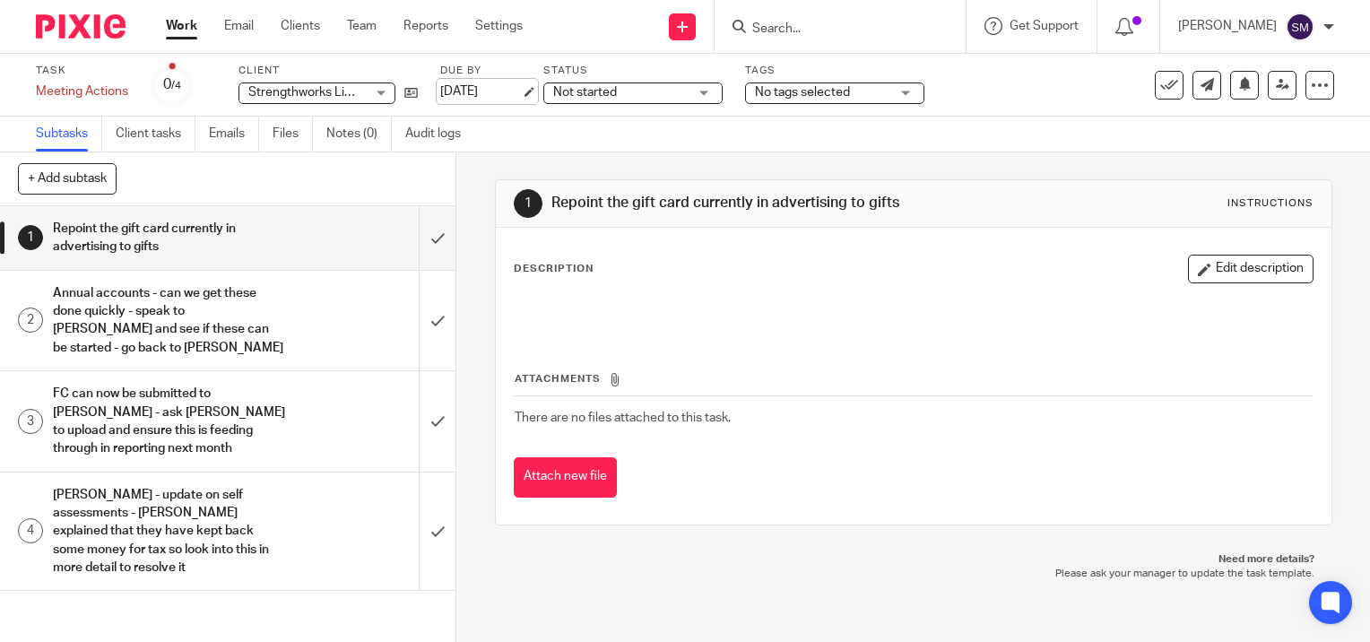
click at [521, 93] on link "[DATE]" at bounding box center [480, 92] width 81 height 19
click at [190, 25] on link "Work" at bounding box center [181, 26] width 31 height 18
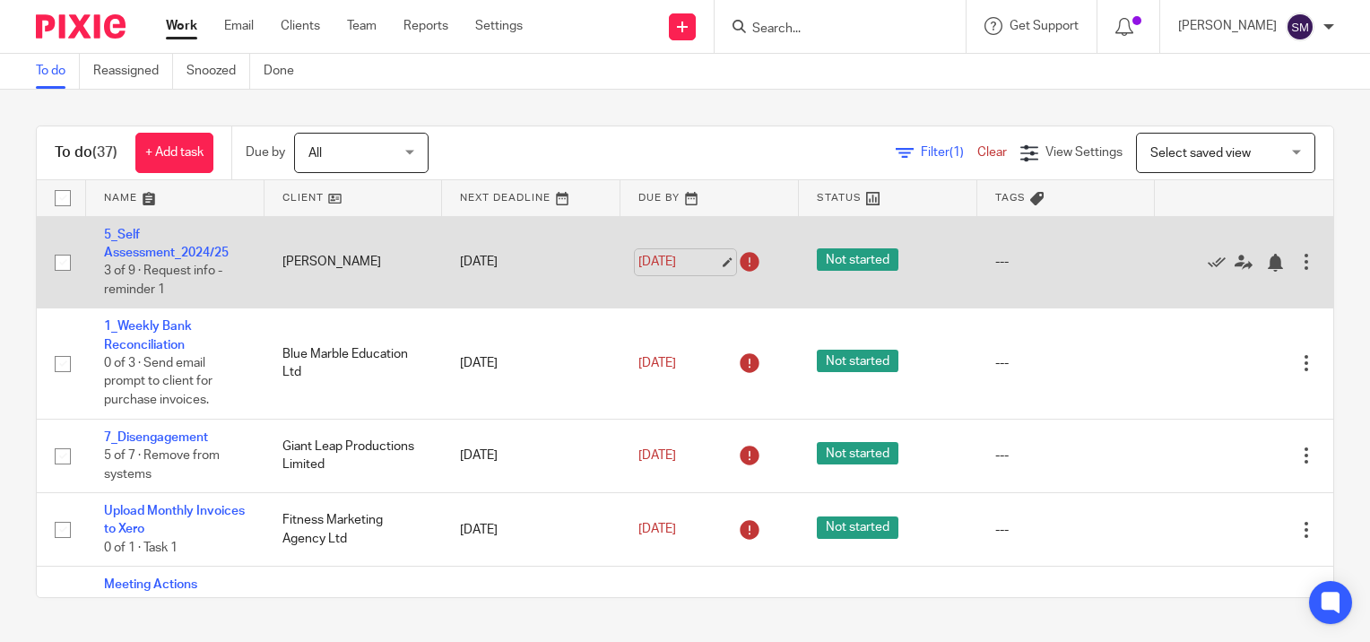
click at [710, 262] on link "9 Oct 2025" at bounding box center [678, 262] width 81 height 19
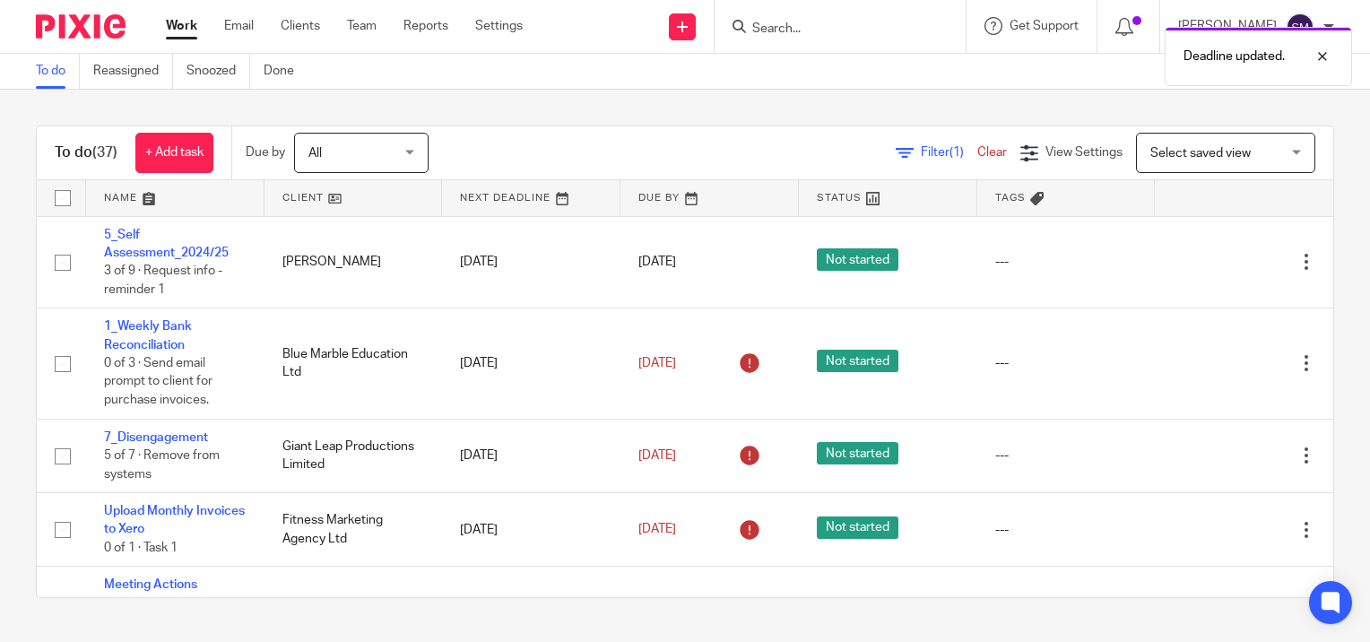
click at [180, 21] on link "Work" at bounding box center [181, 26] width 31 height 18
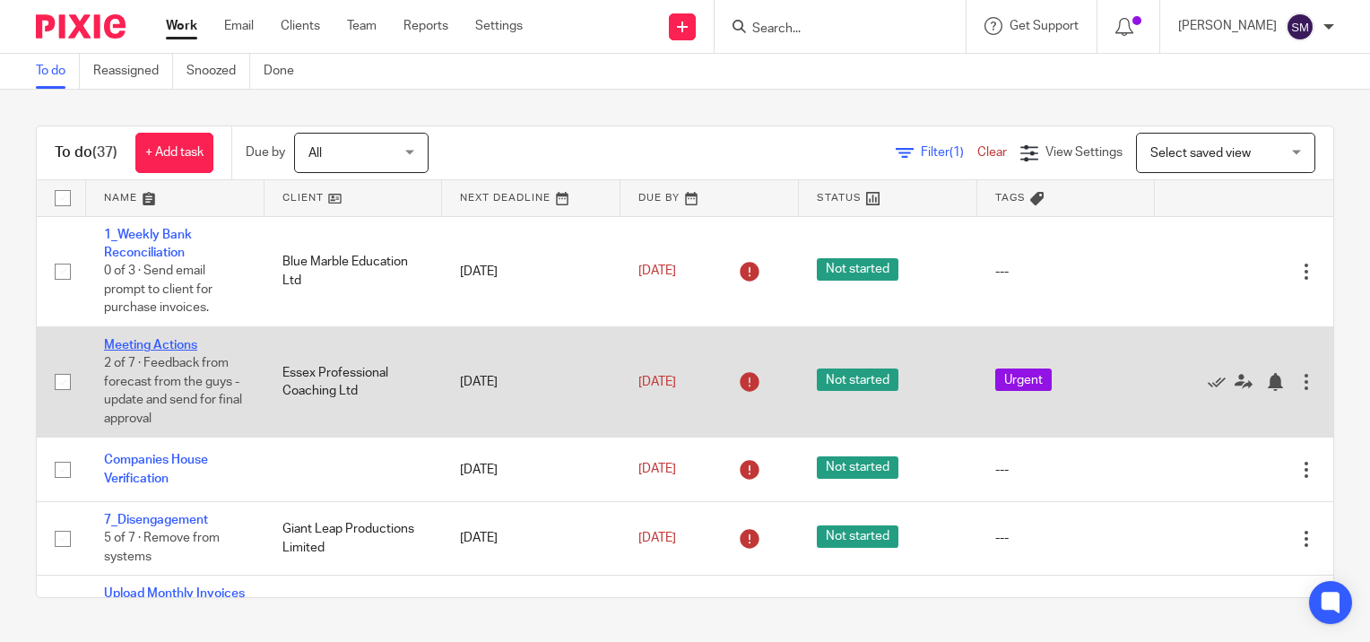
click at [166, 343] on link "Meeting Actions" at bounding box center [150, 345] width 93 height 13
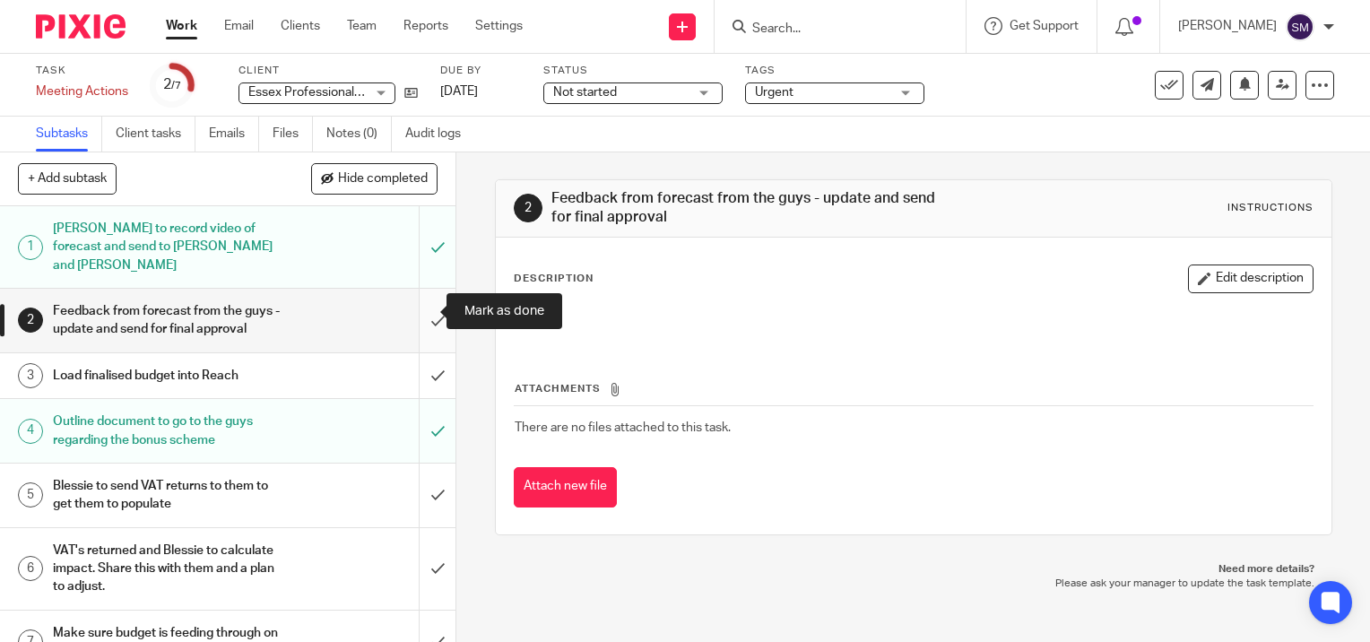
click at [420, 312] on input "submit" at bounding box center [228, 321] width 456 height 64
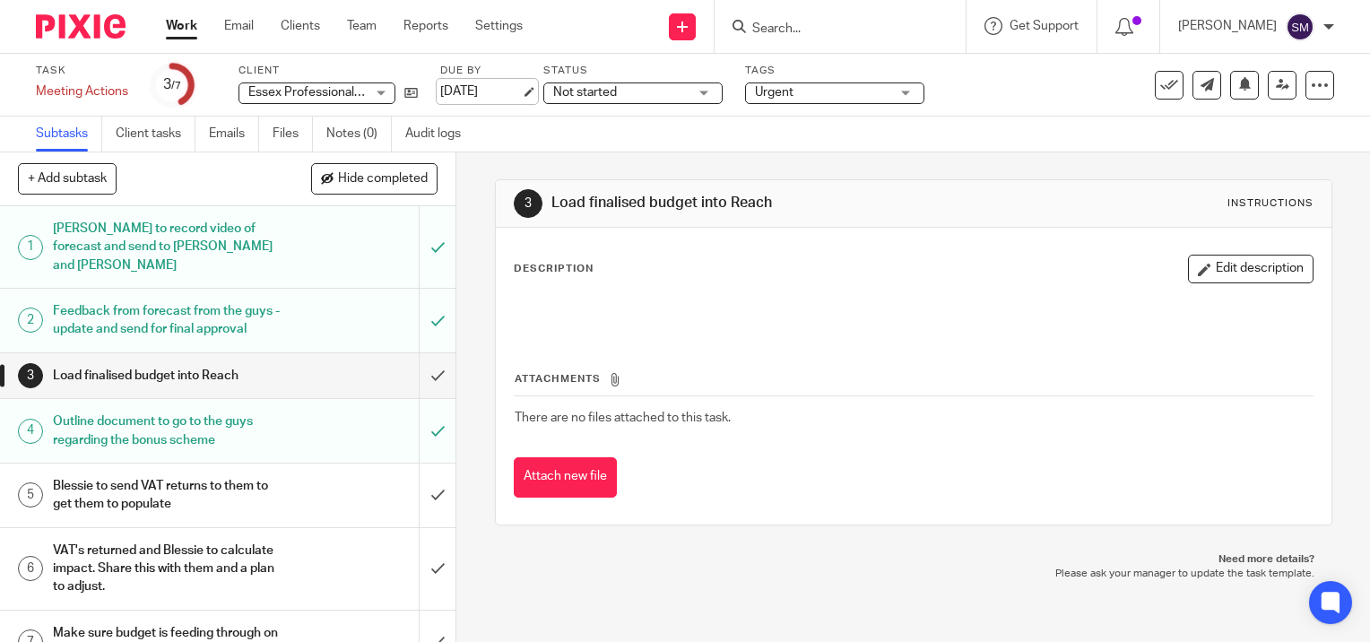
click at [521, 85] on link "[DATE]" at bounding box center [480, 92] width 81 height 19
click at [187, 25] on link "Work" at bounding box center [181, 26] width 31 height 18
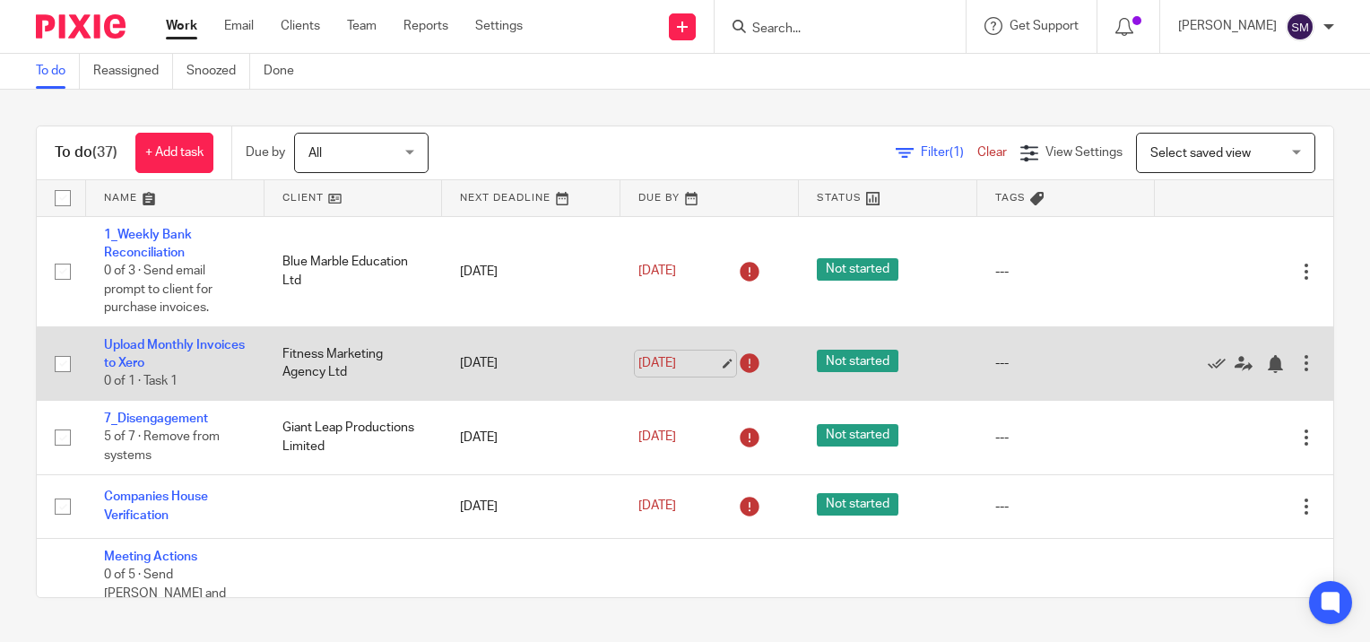
click at [708, 363] on link "13 Oct 2025" at bounding box center [678, 363] width 81 height 19
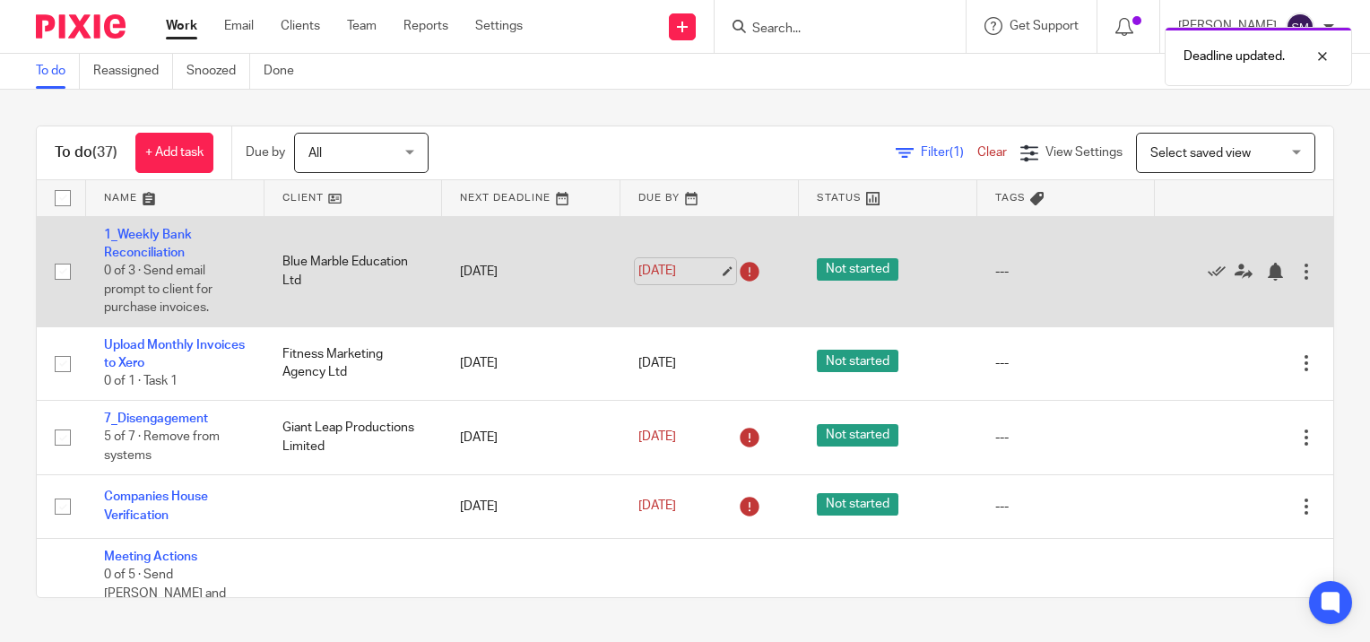
click at [706, 274] on link "9 Oct 2025" at bounding box center [678, 271] width 81 height 19
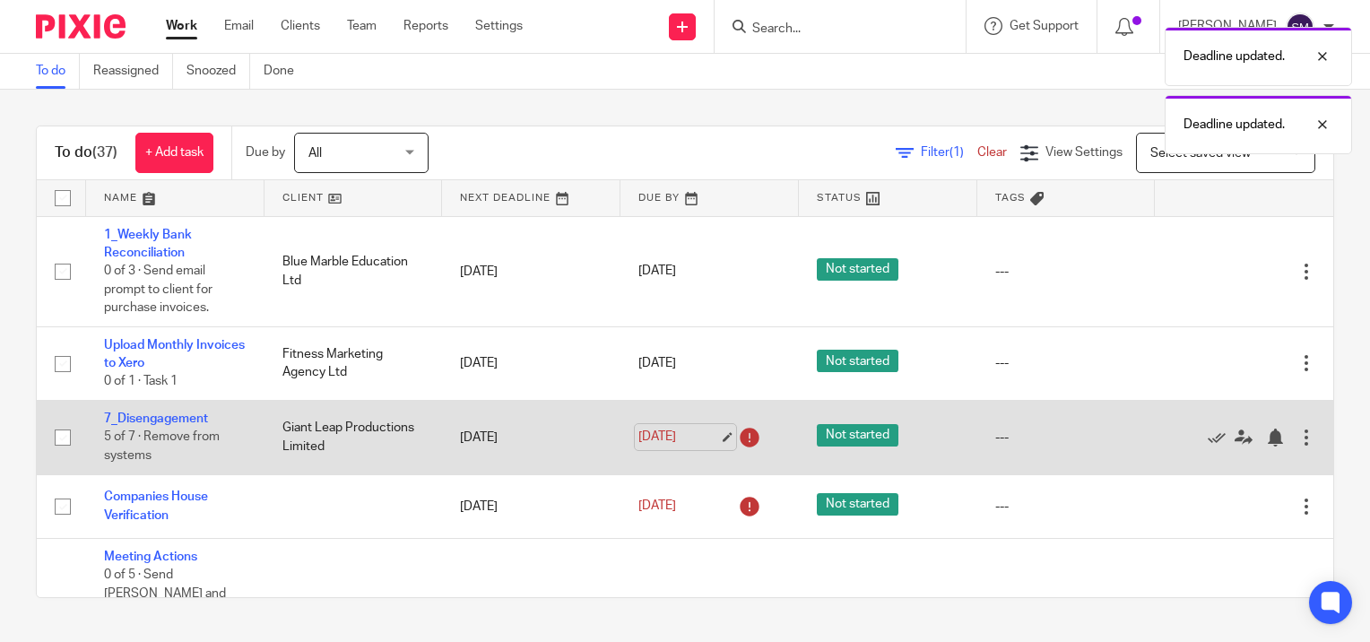
click at [710, 439] on link "13 Oct 2025" at bounding box center [678, 437] width 81 height 19
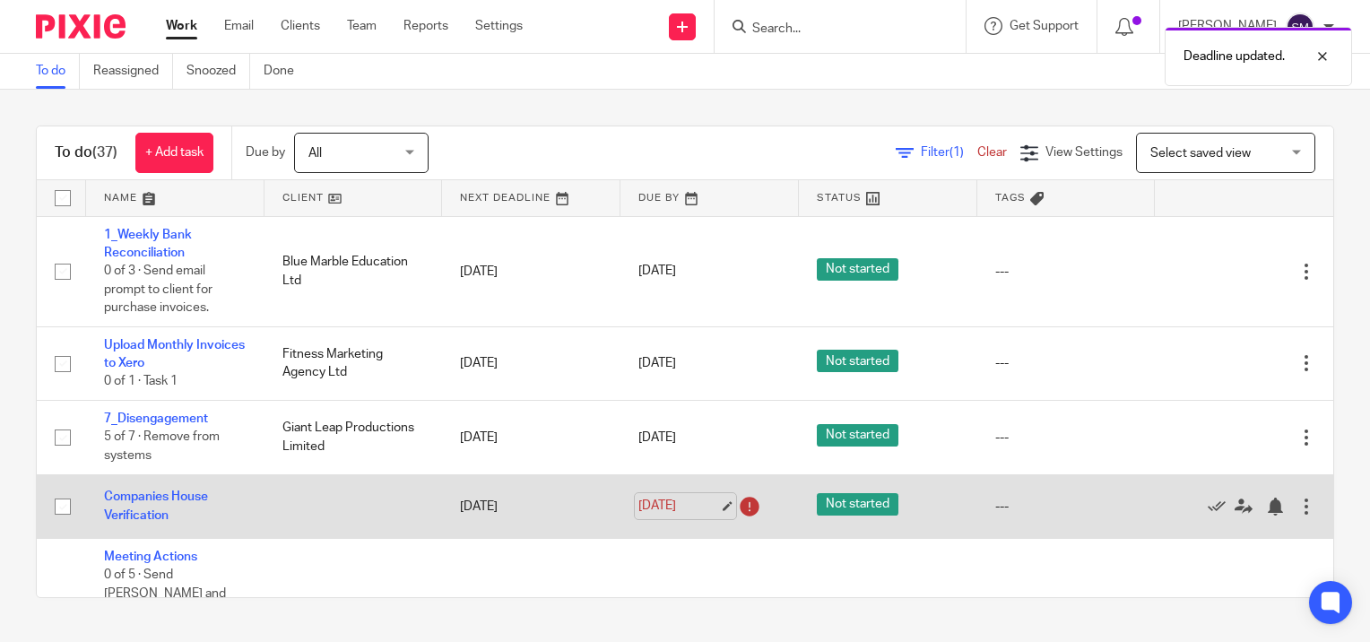
click at [710, 508] on link "13 Oct 2025" at bounding box center [678, 506] width 81 height 19
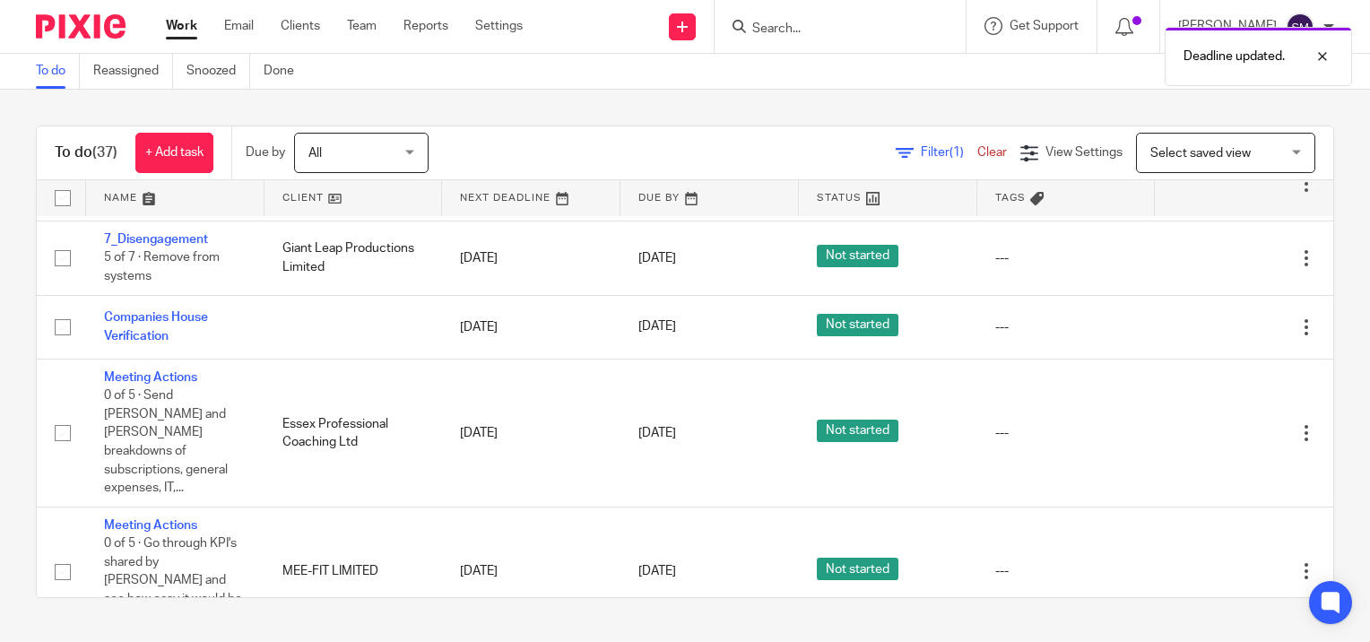
click at [184, 25] on link "Work" at bounding box center [181, 26] width 31 height 18
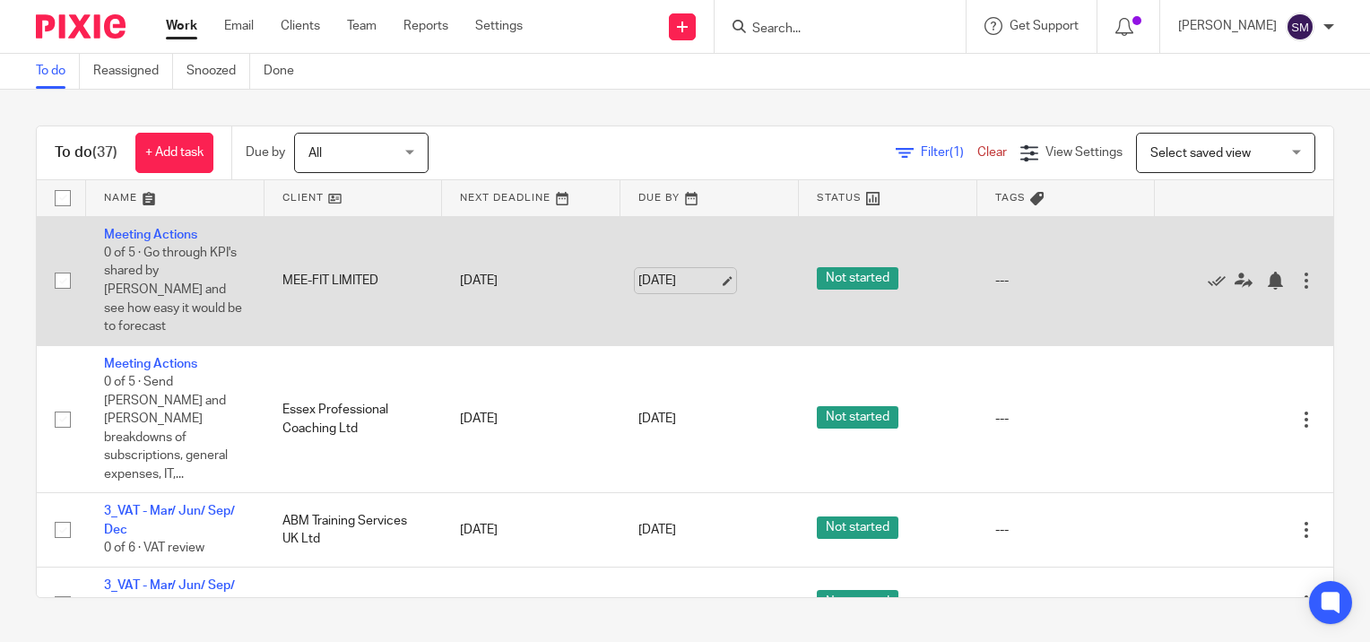
click at [709, 273] on link "[DATE]" at bounding box center [678, 281] width 81 height 19
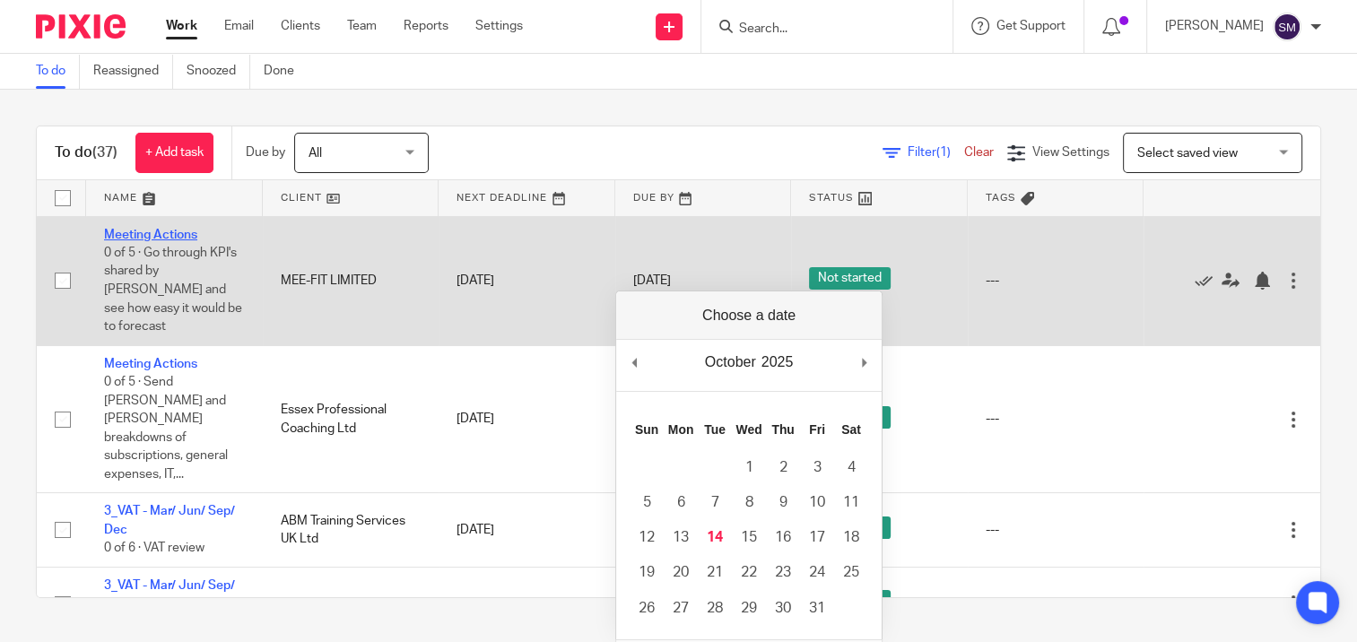
click at [156, 233] on link "Meeting Actions" at bounding box center [150, 235] width 93 height 13
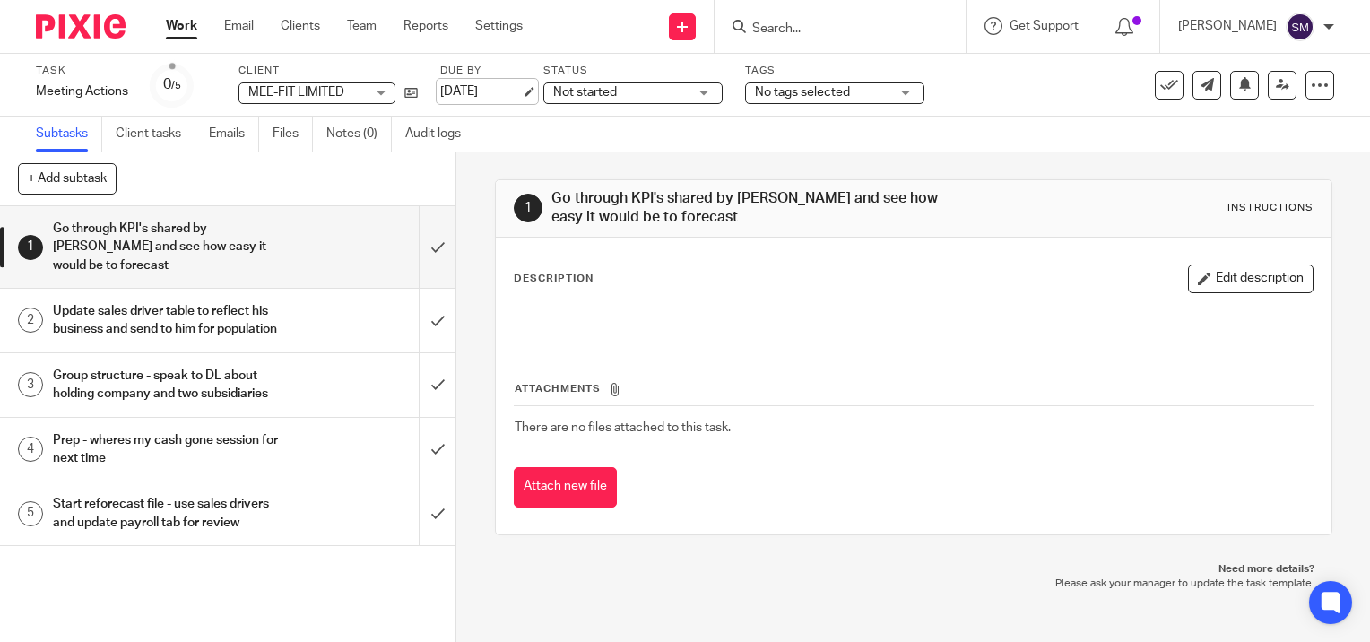
click at [521, 92] on link "[DATE]" at bounding box center [480, 92] width 81 height 19
click at [179, 18] on link "Work" at bounding box center [181, 26] width 31 height 18
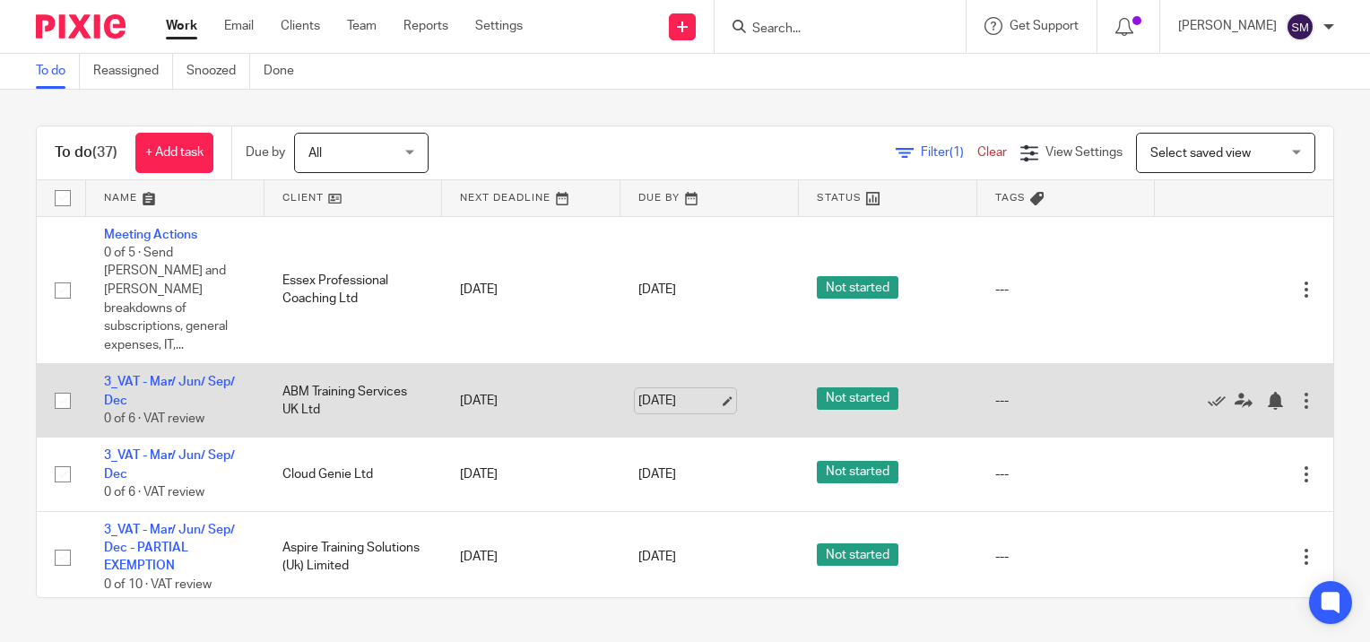
click at [711, 392] on link "[DATE]" at bounding box center [678, 401] width 81 height 19
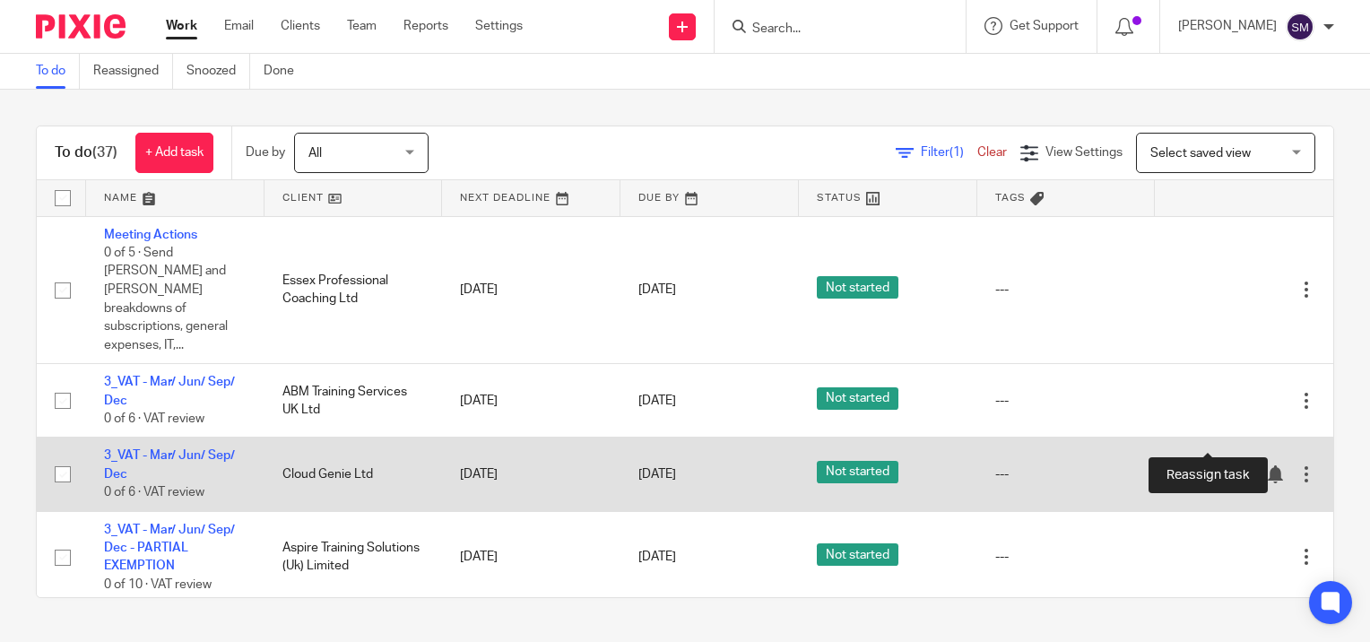
click at [1235, 465] on icon at bounding box center [1244, 474] width 18 height 18
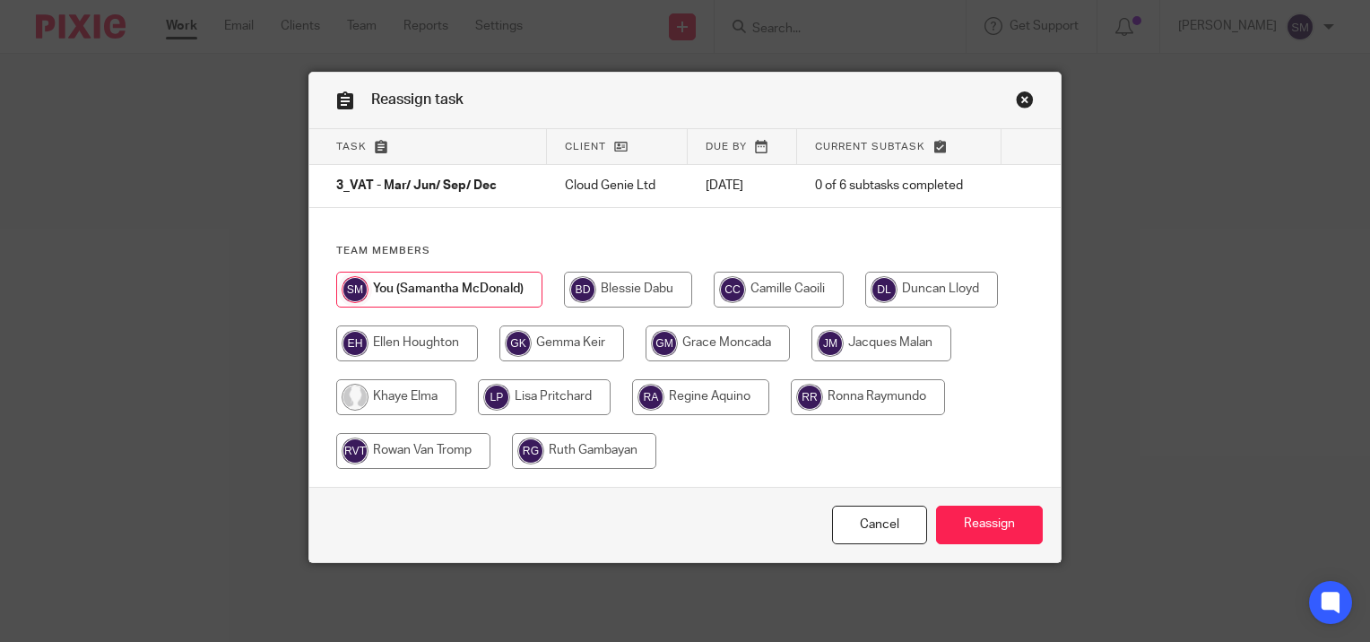
click at [392, 349] on input "radio" at bounding box center [407, 344] width 142 height 36
radio input "true"
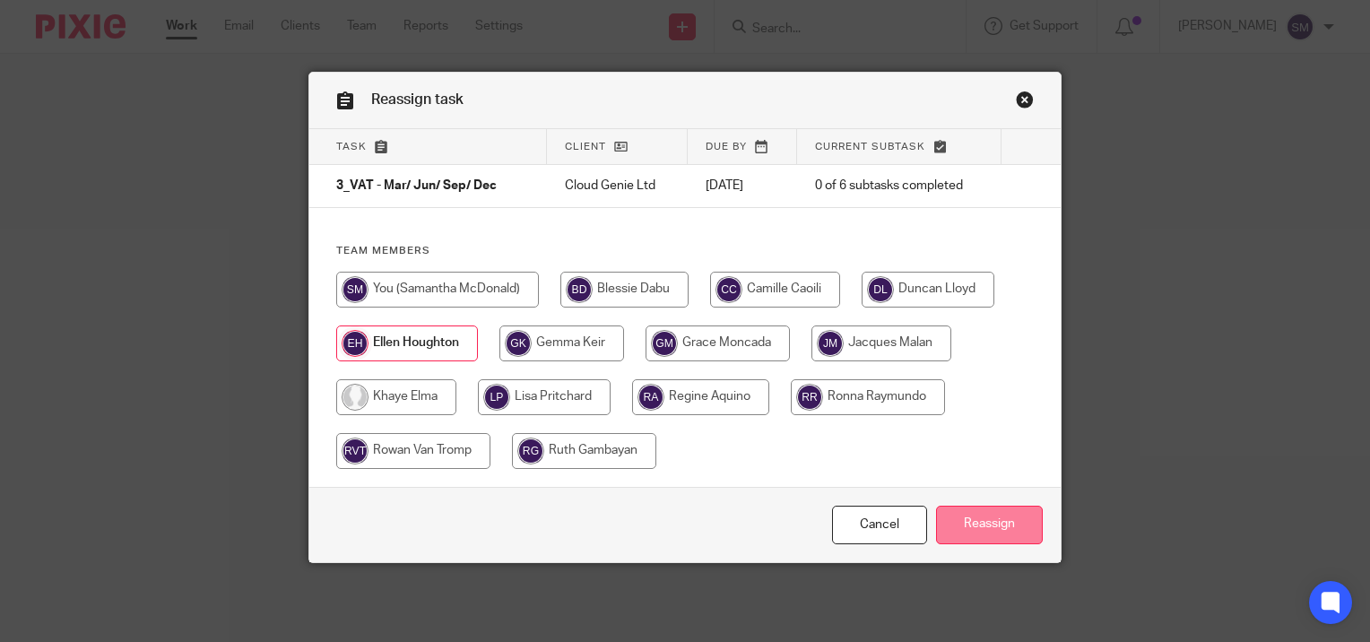
click at [981, 521] on input "Reassign" at bounding box center [989, 525] width 107 height 39
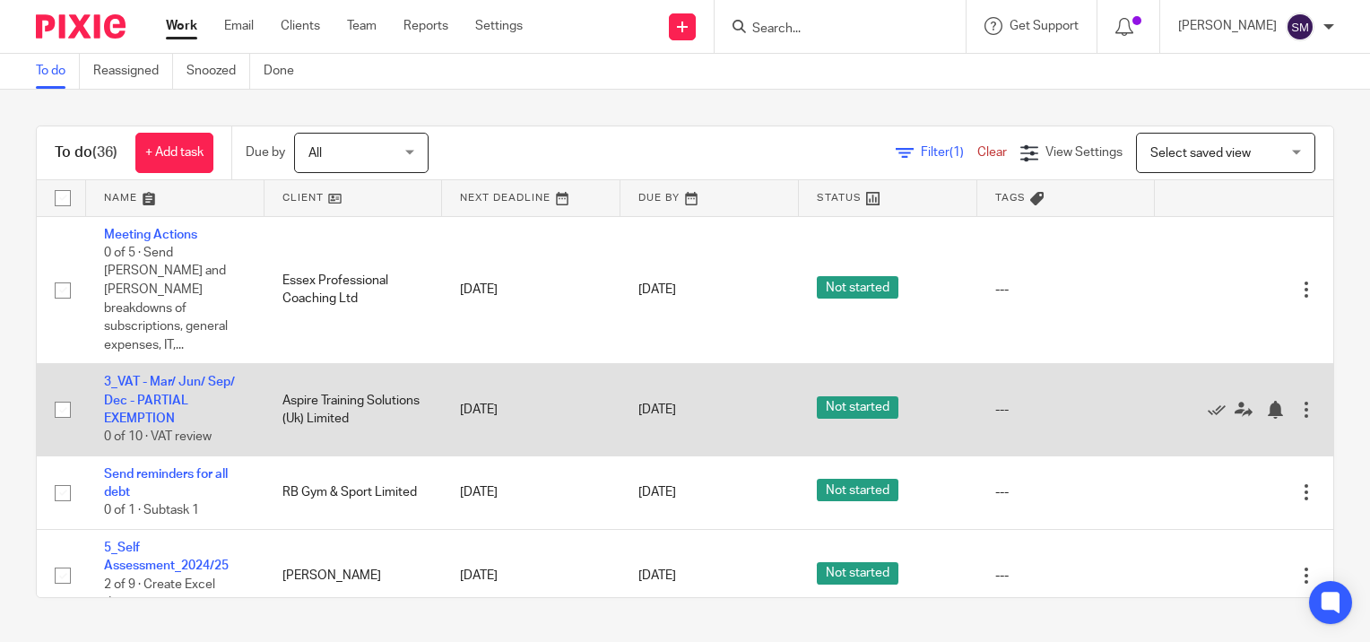
click at [1298, 401] on div at bounding box center [1307, 410] width 18 height 18
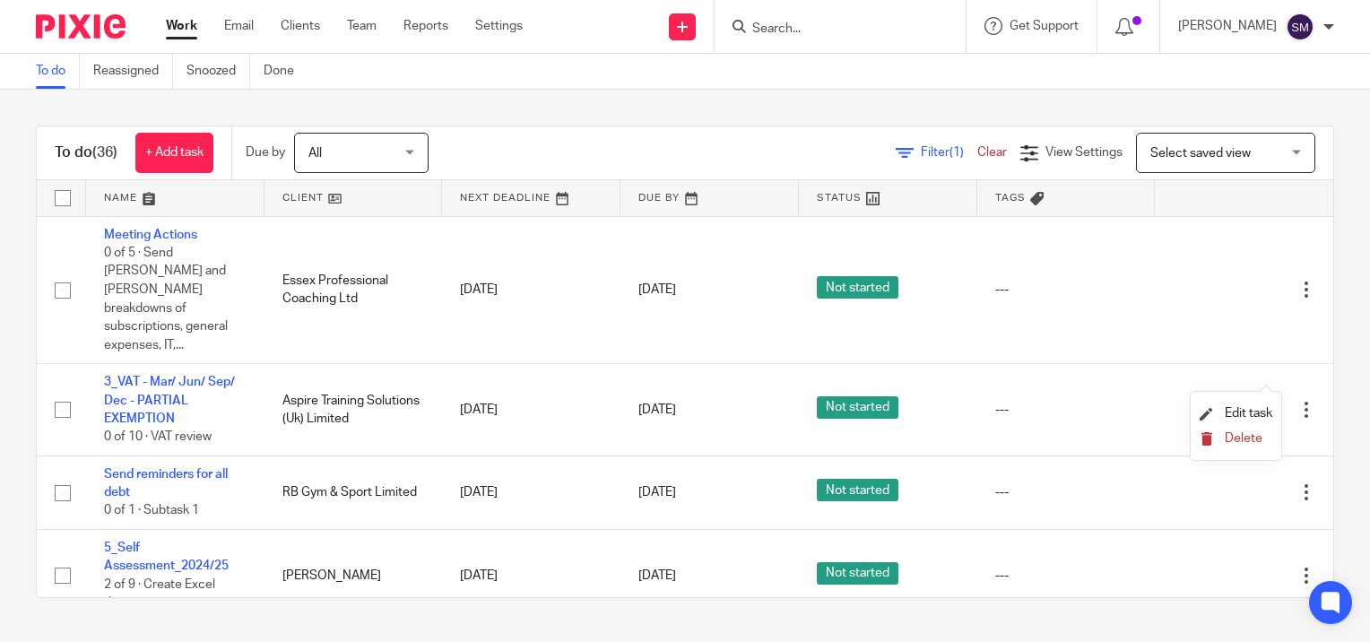
click at [1238, 445] on button "Delete" at bounding box center [1236, 439] width 73 height 14
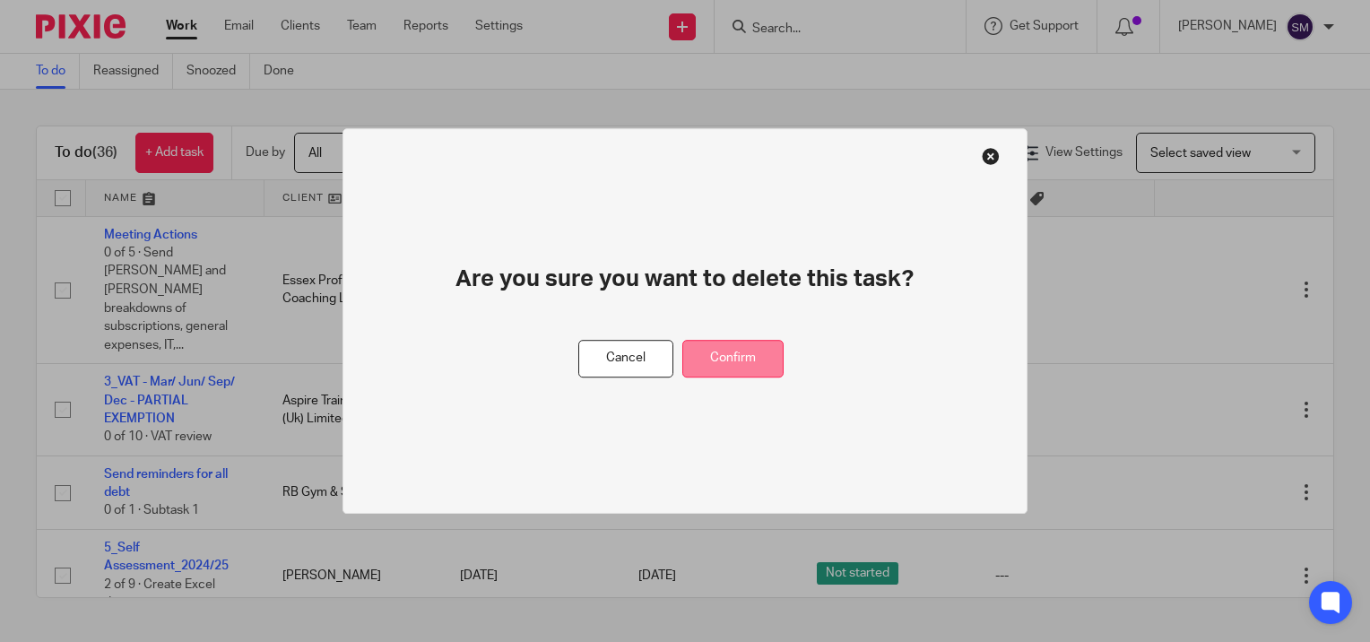
click at [750, 354] on button "Confirm" at bounding box center [732, 359] width 101 height 39
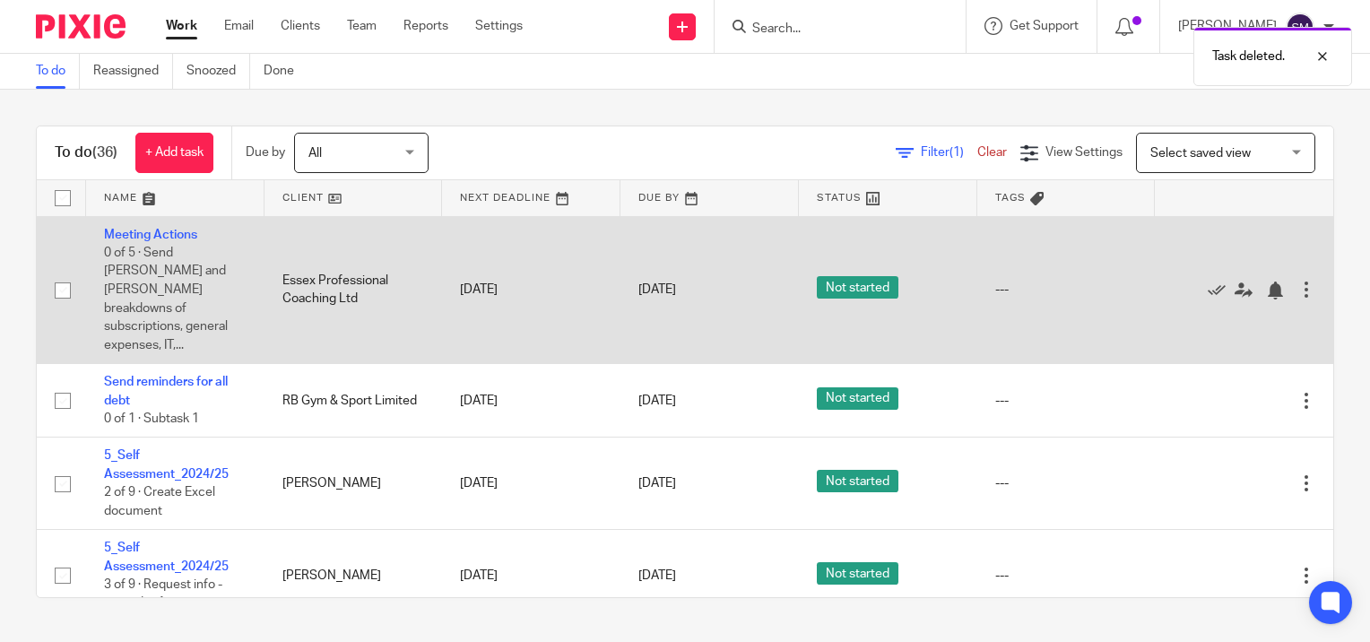
click at [161, 226] on td "Meeting Actions 0 of 5 · Send Adam and Karl breakdowns of subscriptions, genera…" at bounding box center [175, 290] width 178 height 148
click at [143, 225] on td "Meeting Actions 0 of 5 · Send Adam and Karl breakdowns of subscriptions, genera…" at bounding box center [175, 290] width 178 height 148
click at [137, 230] on link "Meeting Actions" at bounding box center [150, 235] width 93 height 13
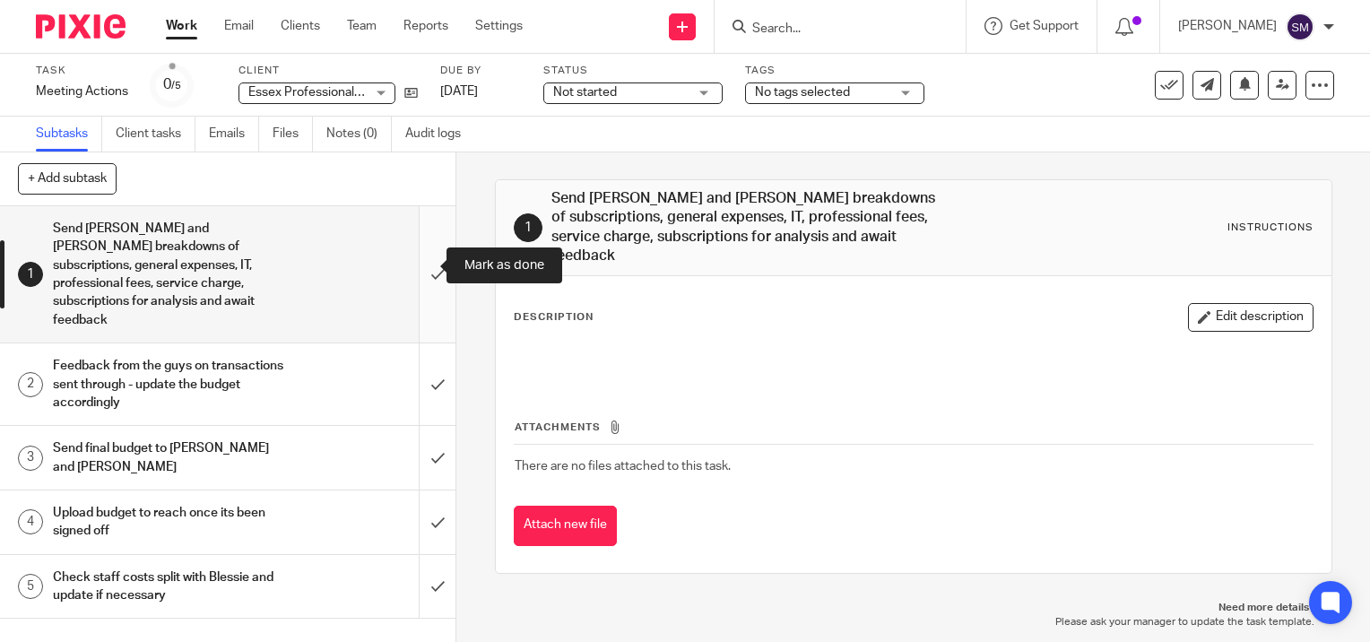
click at [416, 264] on input "submit" at bounding box center [228, 274] width 456 height 136
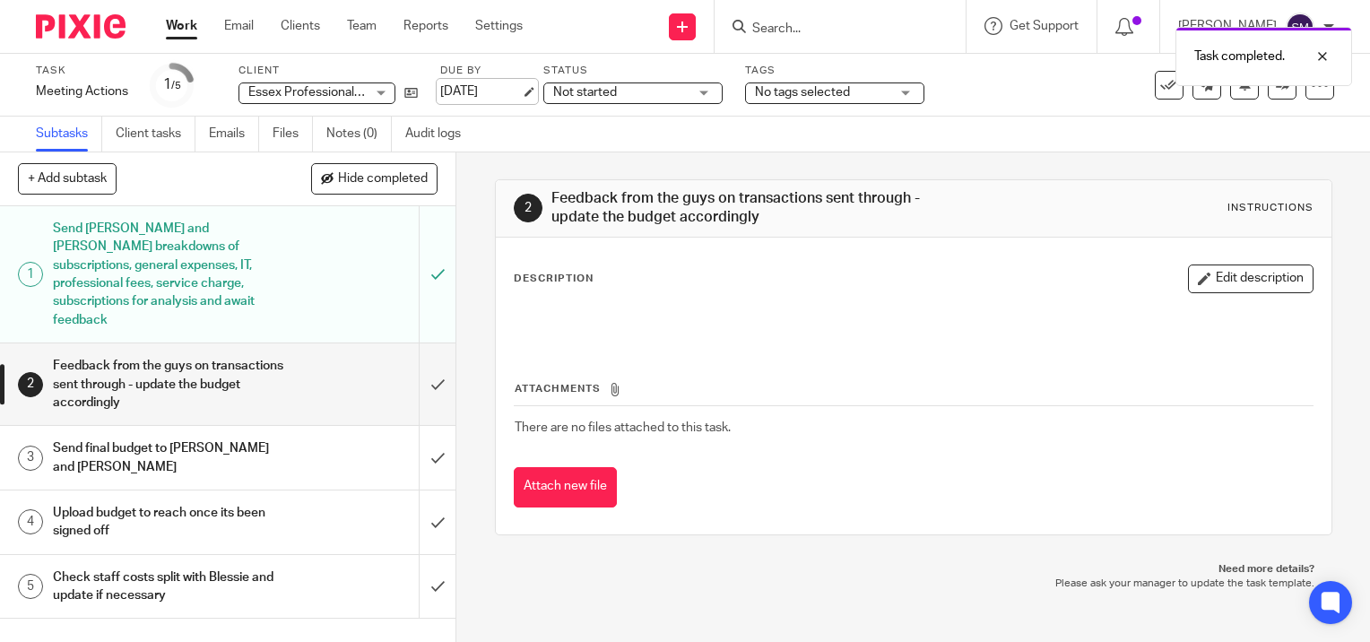
click at [521, 87] on link "[DATE]" at bounding box center [480, 92] width 81 height 19
click at [185, 25] on link "Work" at bounding box center [181, 26] width 31 height 18
